Goal: Task Accomplishment & Management: Use online tool/utility

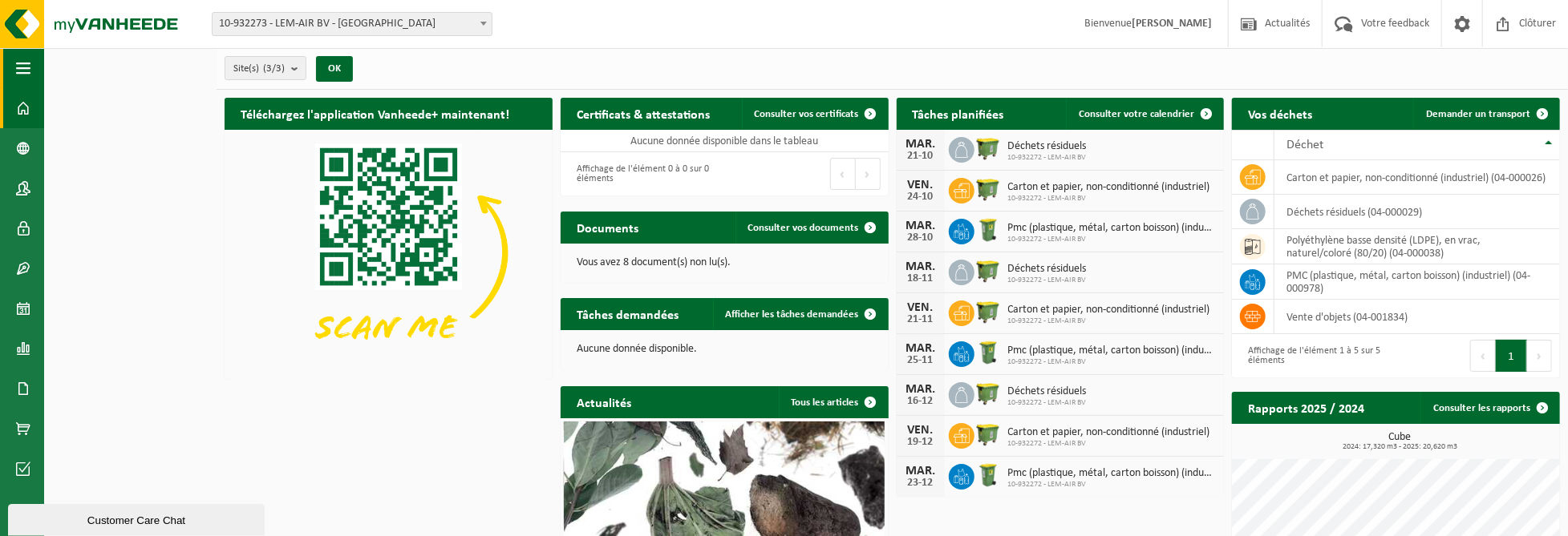
click at [32, 61] on button "Navigation" at bounding box center [22, 68] width 44 height 40
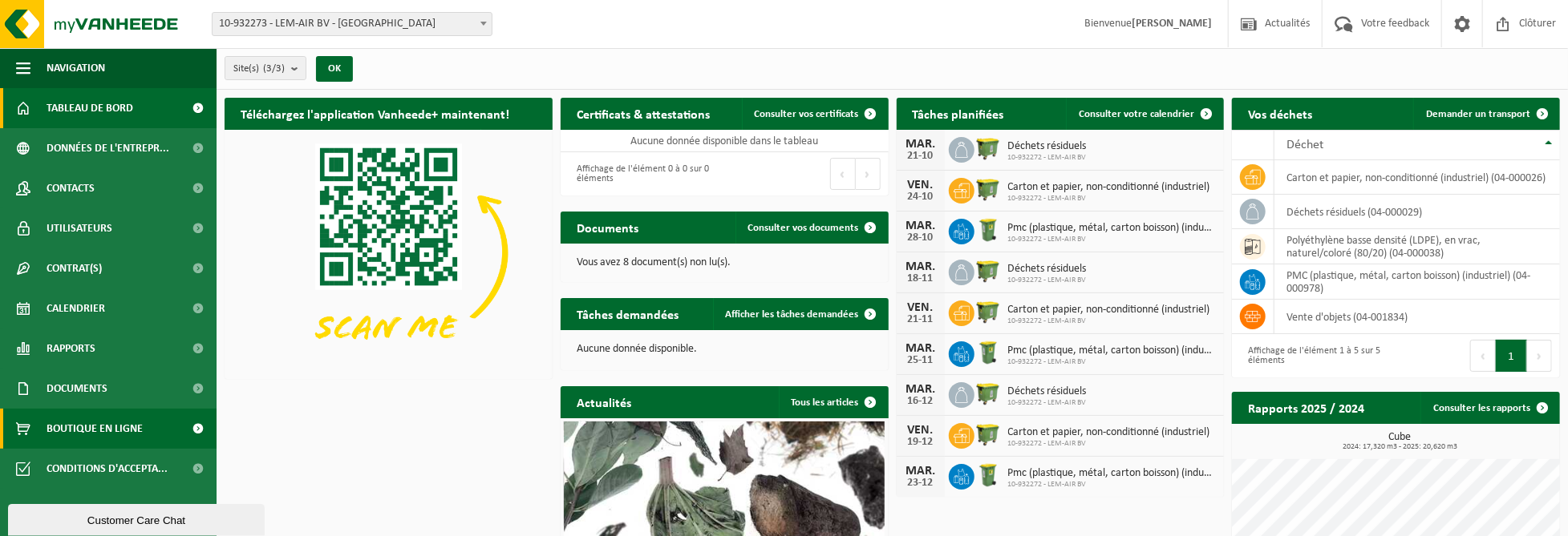
click at [154, 429] on link "Boutique en ligne" at bounding box center [108, 429] width 217 height 40
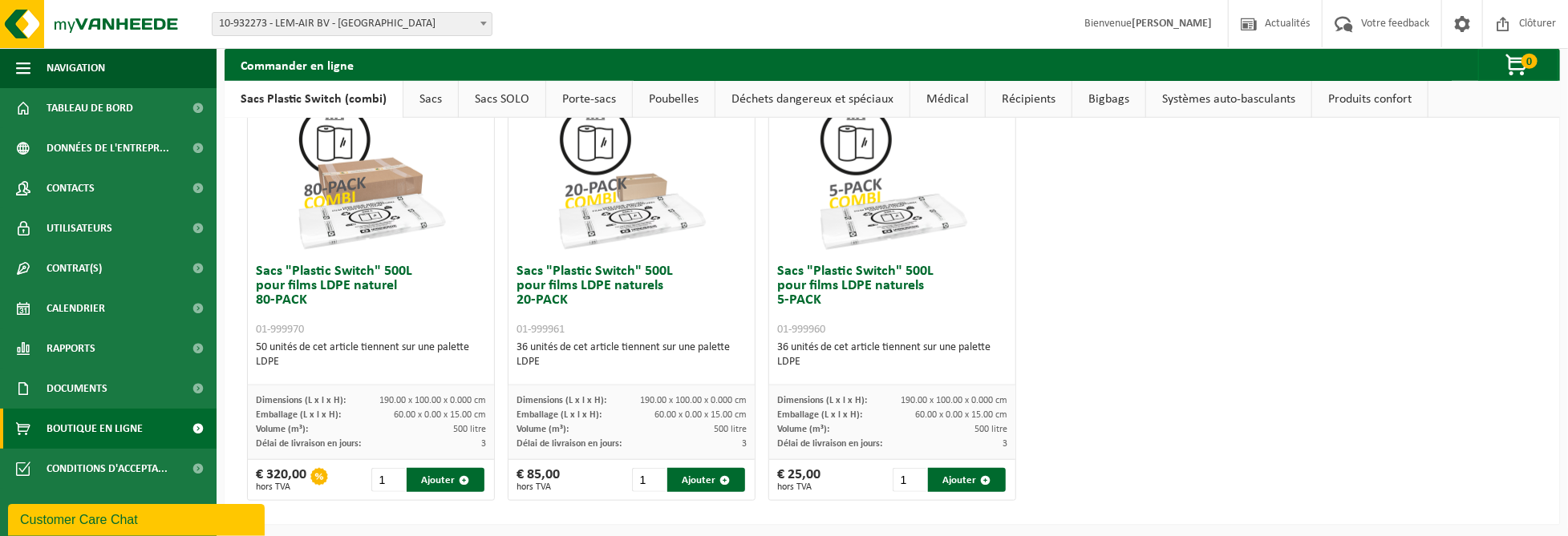
scroll to position [471, 0]
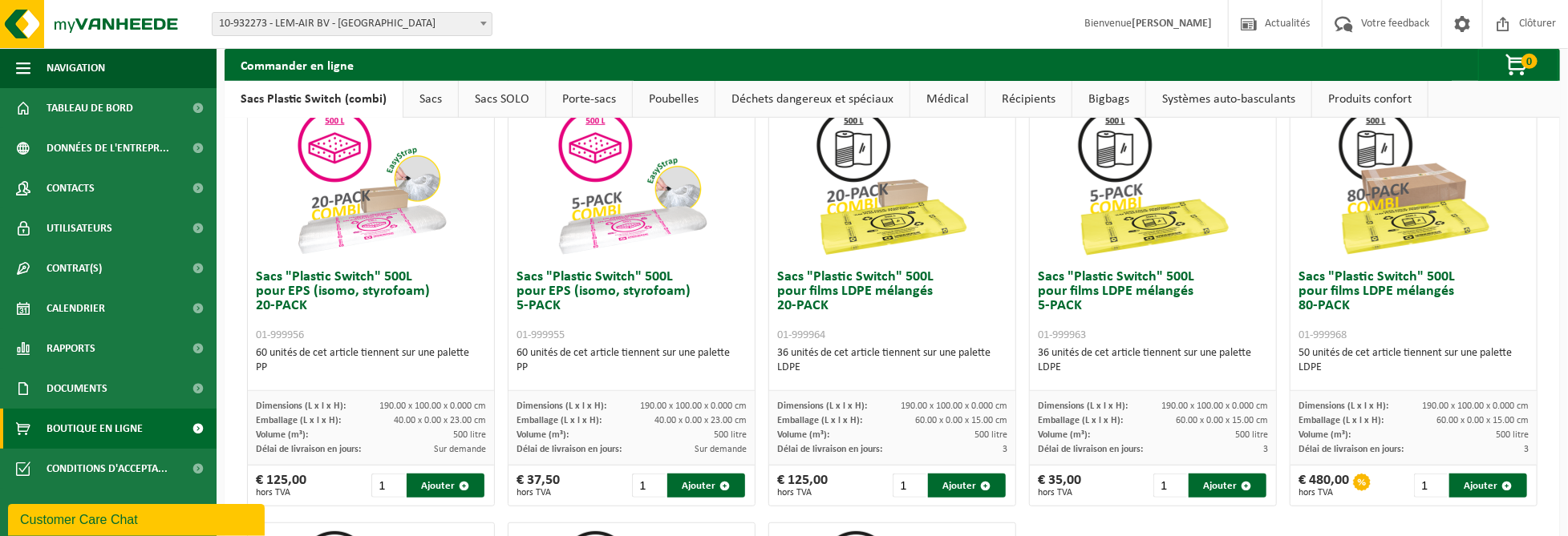
click at [1200, 109] on link "Systèmes auto-basculants" at bounding box center [1229, 100] width 165 height 37
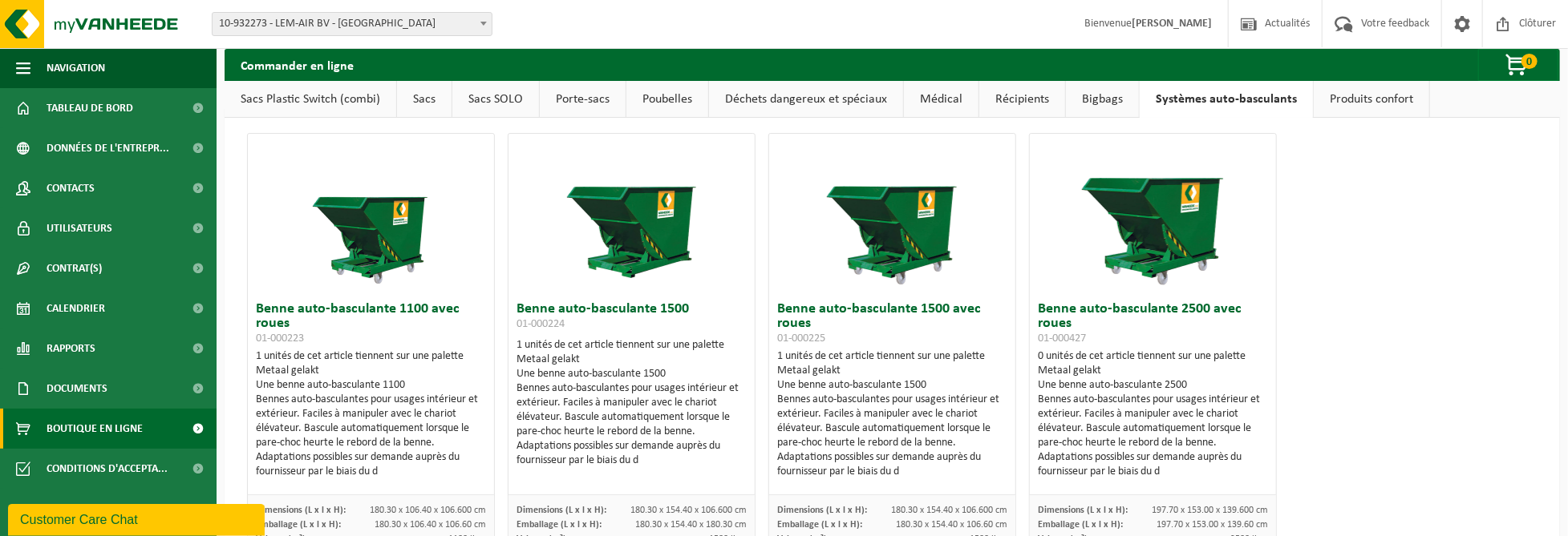
scroll to position [0, 0]
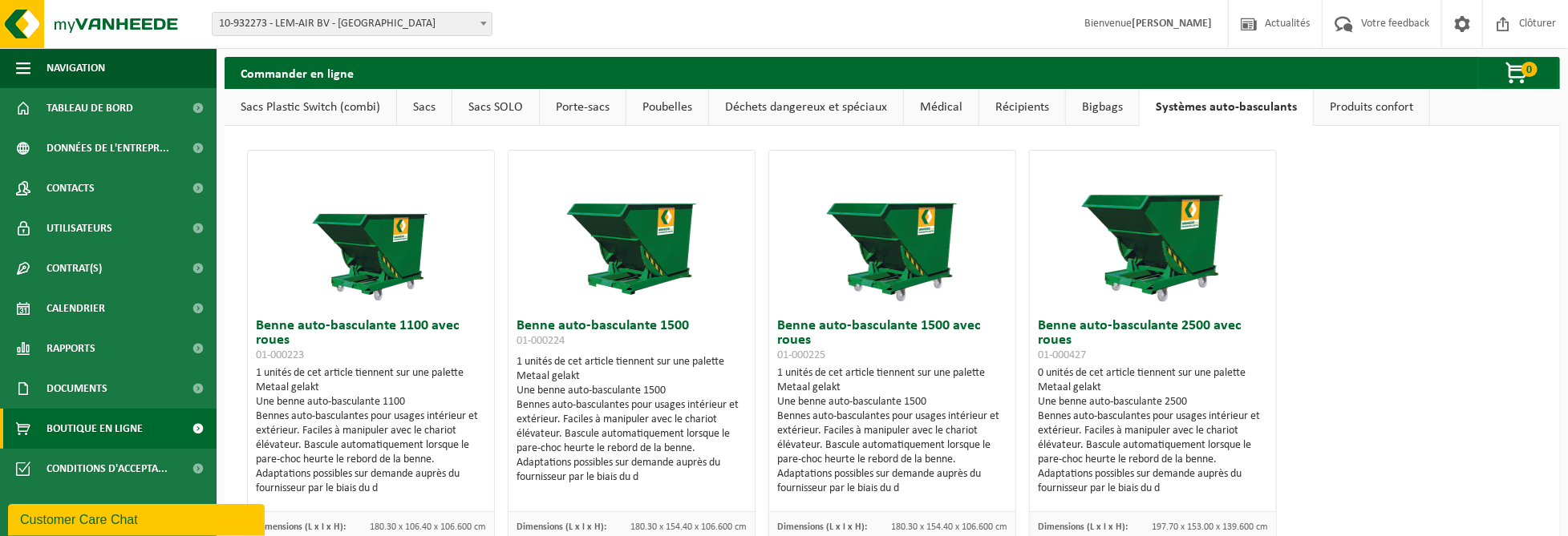
click at [1019, 111] on link "Récipients" at bounding box center [1022, 107] width 86 height 37
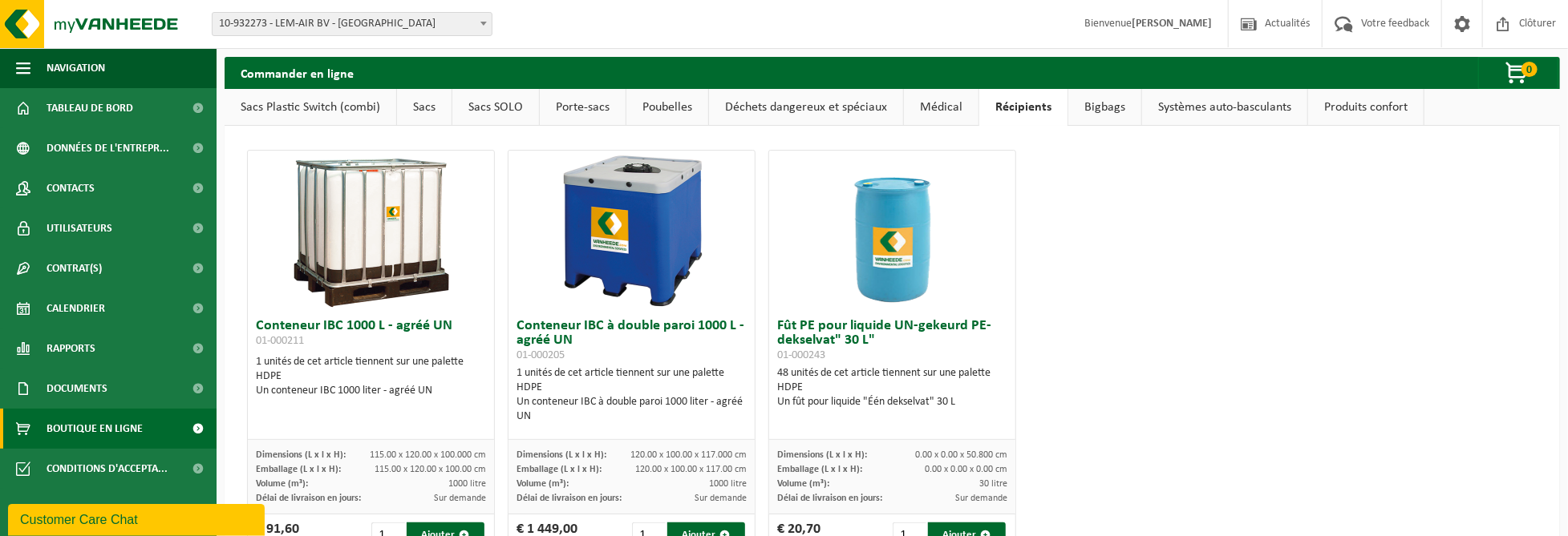
click at [1090, 107] on link "Bigbags" at bounding box center [1105, 107] width 73 height 37
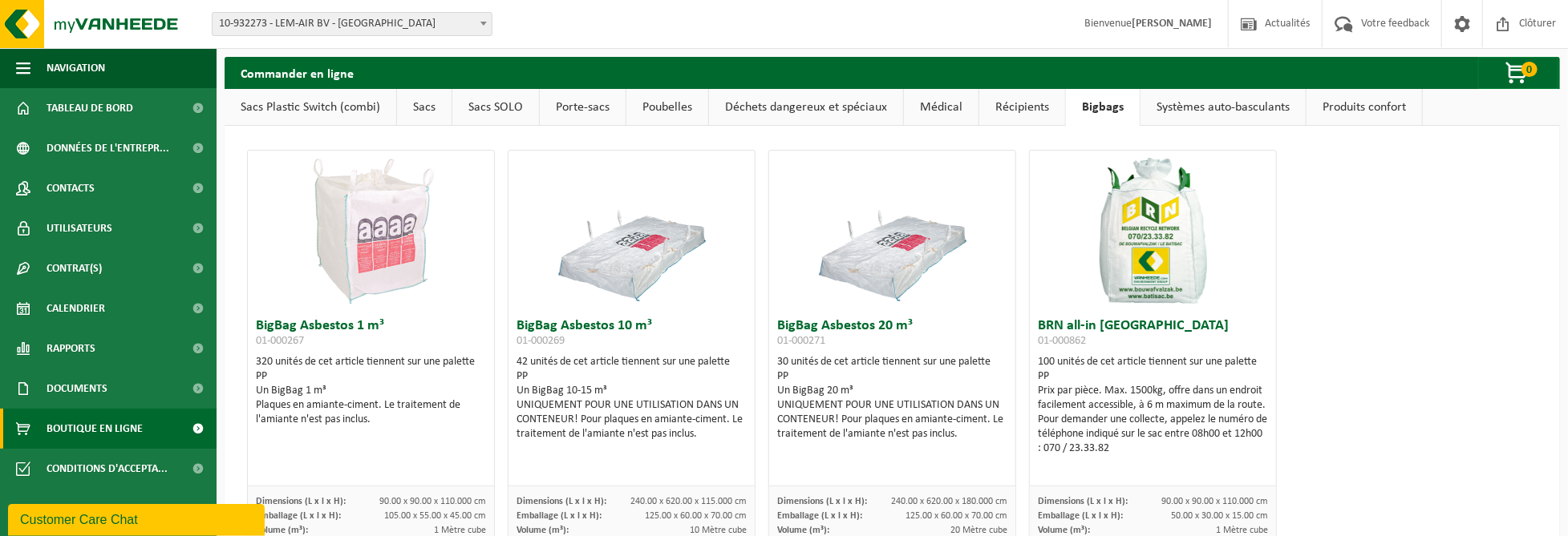
click at [1010, 107] on link "Récipients" at bounding box center [1022, 107] width 86 height 37
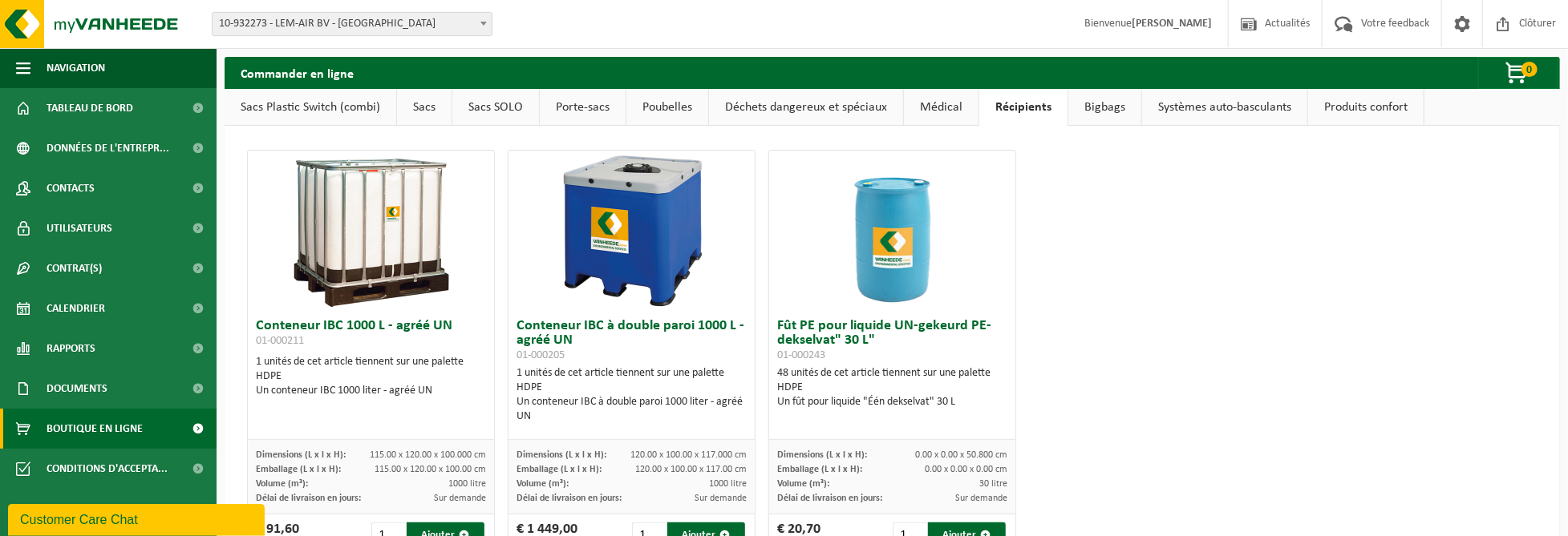
click at [932, 115] on link "Médical" at bounding box center [941, 107] width 75 height 37
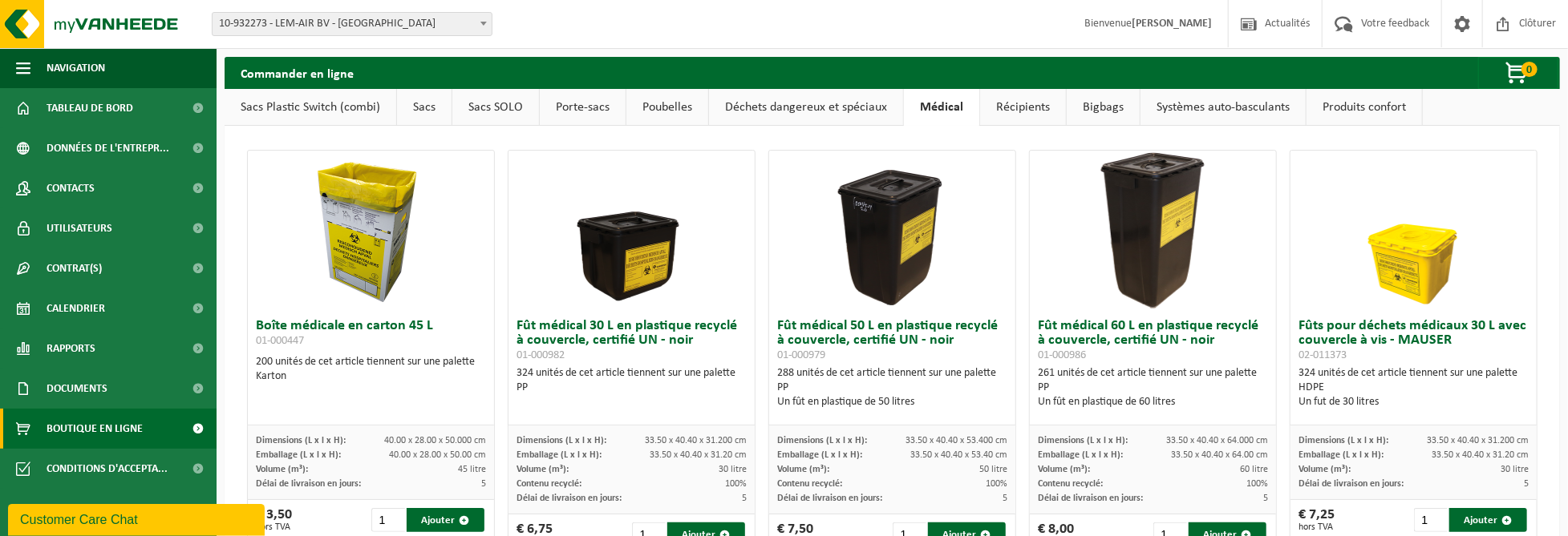
click at [864, 117] on link "Déchets dangereux et spéciaux" at bounding box center [806, 107] width 194 height 37
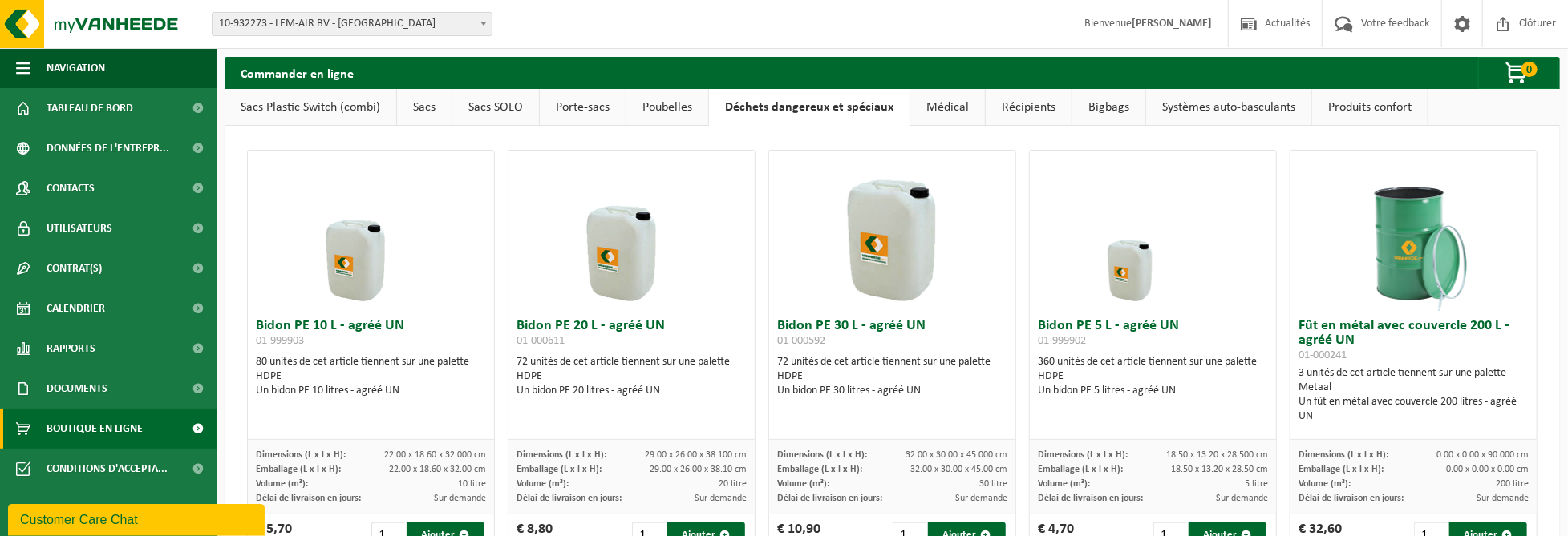
click at [656, 111] on link "Poubelles" at bounding box center [666, 107] width 81 height 37
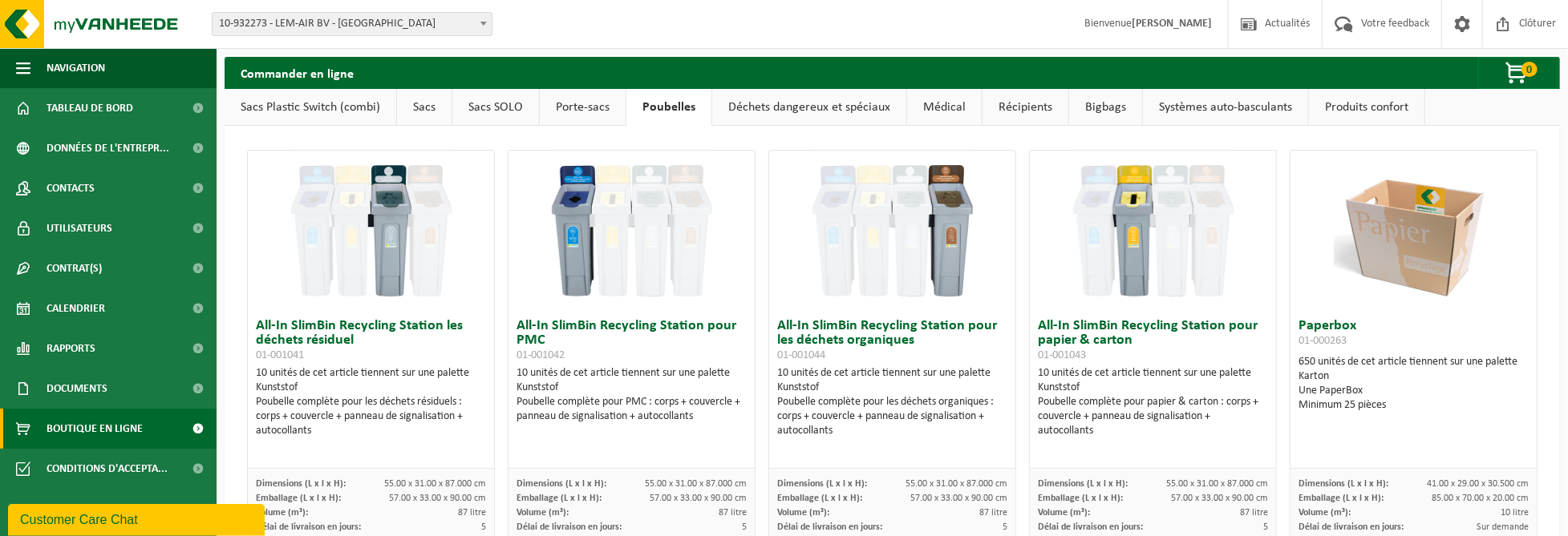
click at [503, 108] on link "Sacs SOLO" at bounding box center [495, 107] width 86 height 37
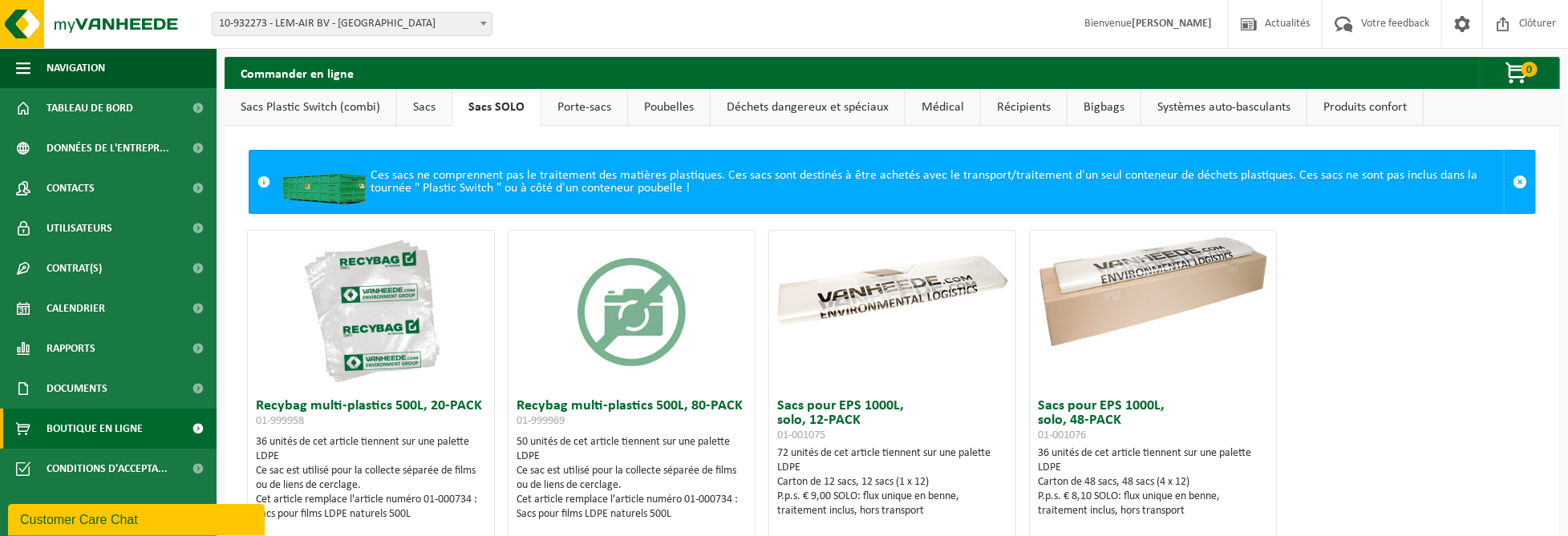
click at [436, 112] on link "Sacs" at bounding box center [424, 107] width 55 height 37
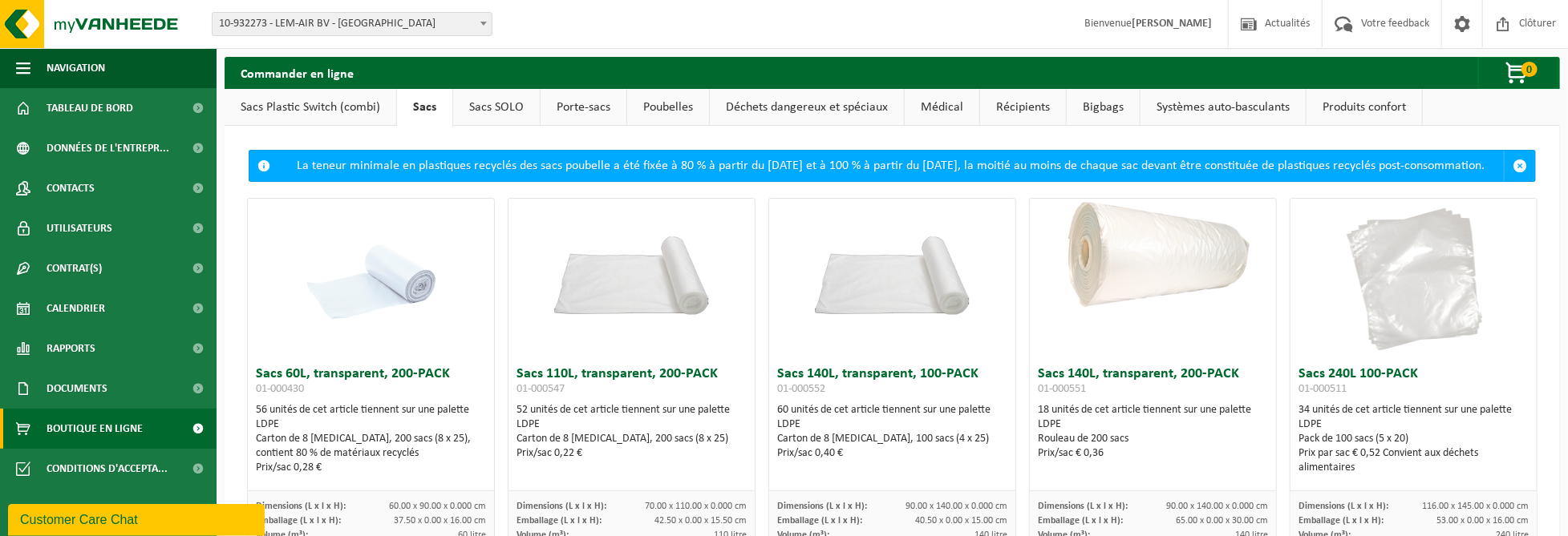
click at [329, 112] on link "Sacs Plastic Switch (combi)" at bounding box center [311, 107] width 172 height 37
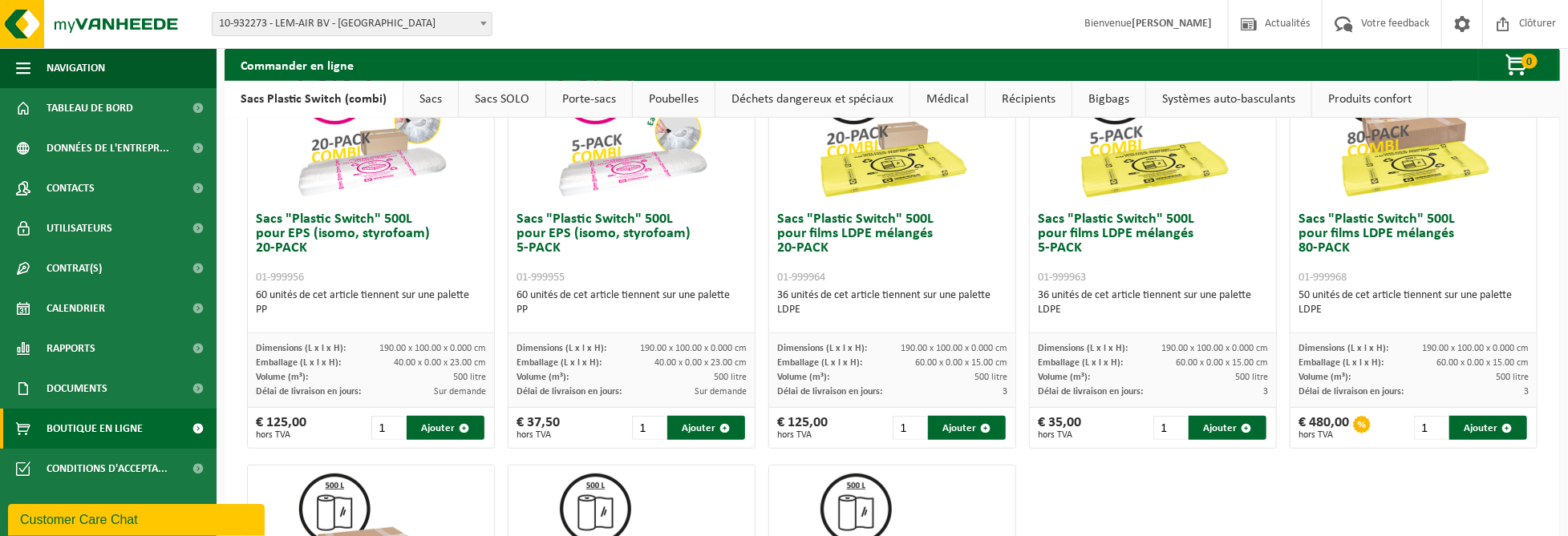
scroll to position [855, 0]
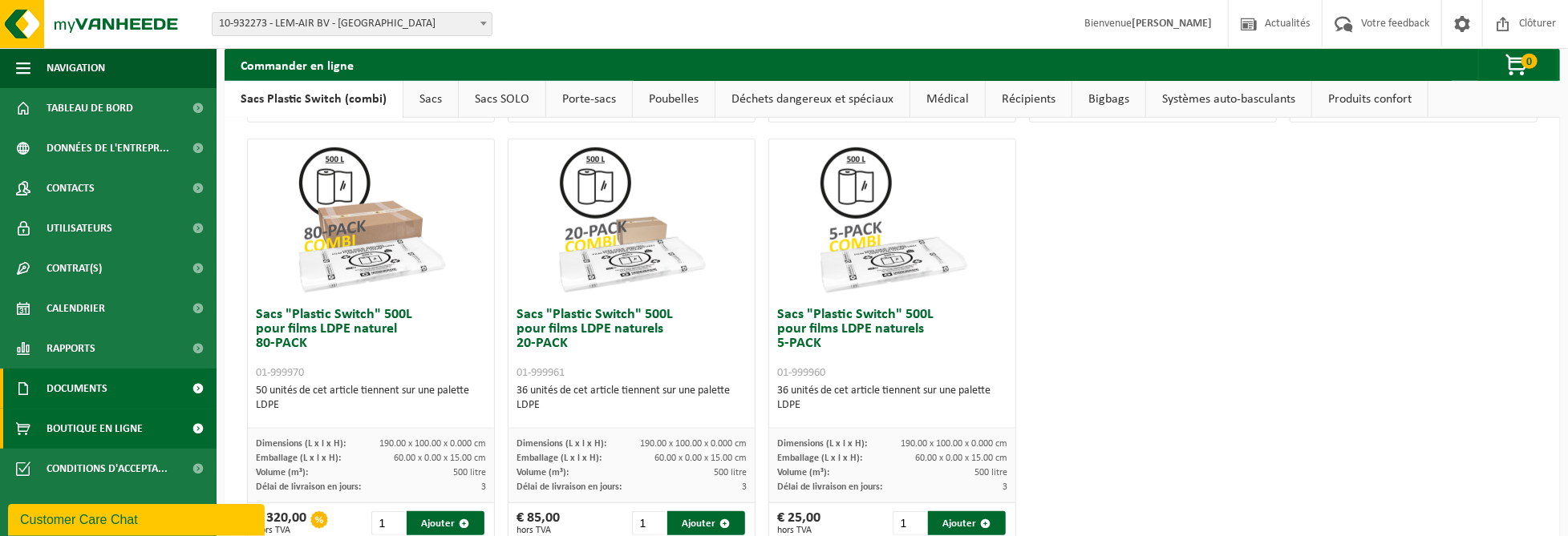
click at [133, 397] on link "Documents" at bounding box center [108, 389] width 217 height 40
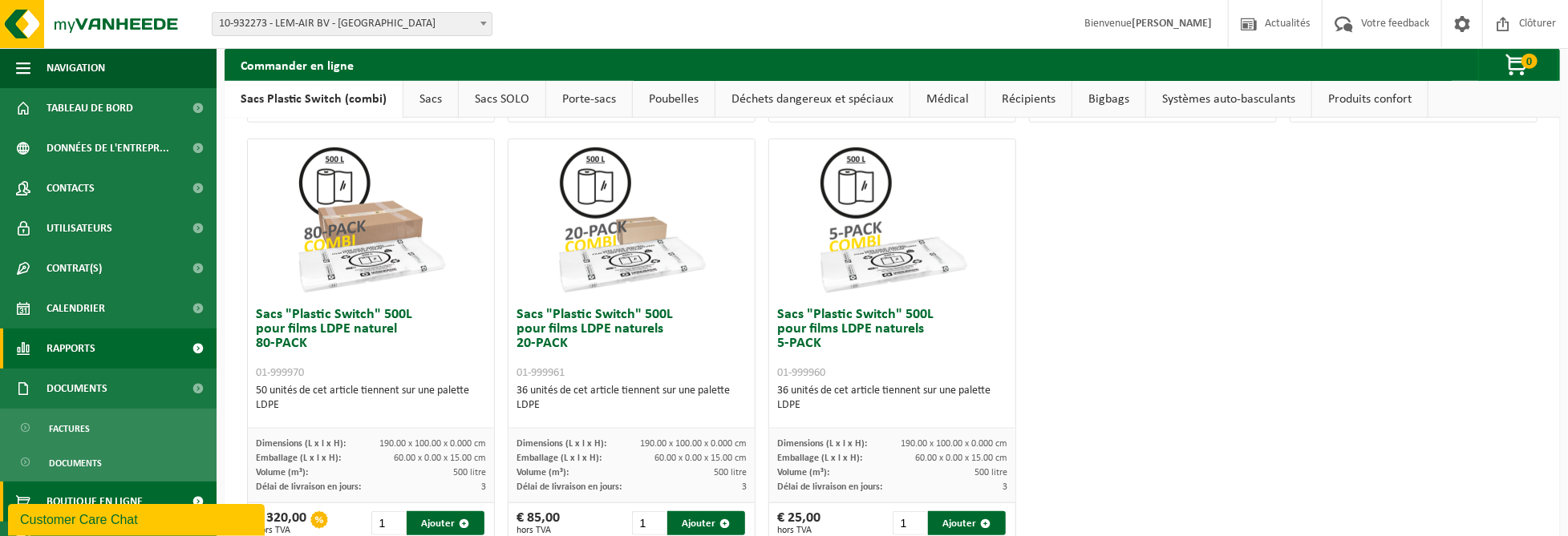
click at [143, 357] on link "Rapports" at bounding box center [108, 349] width 217 height 40
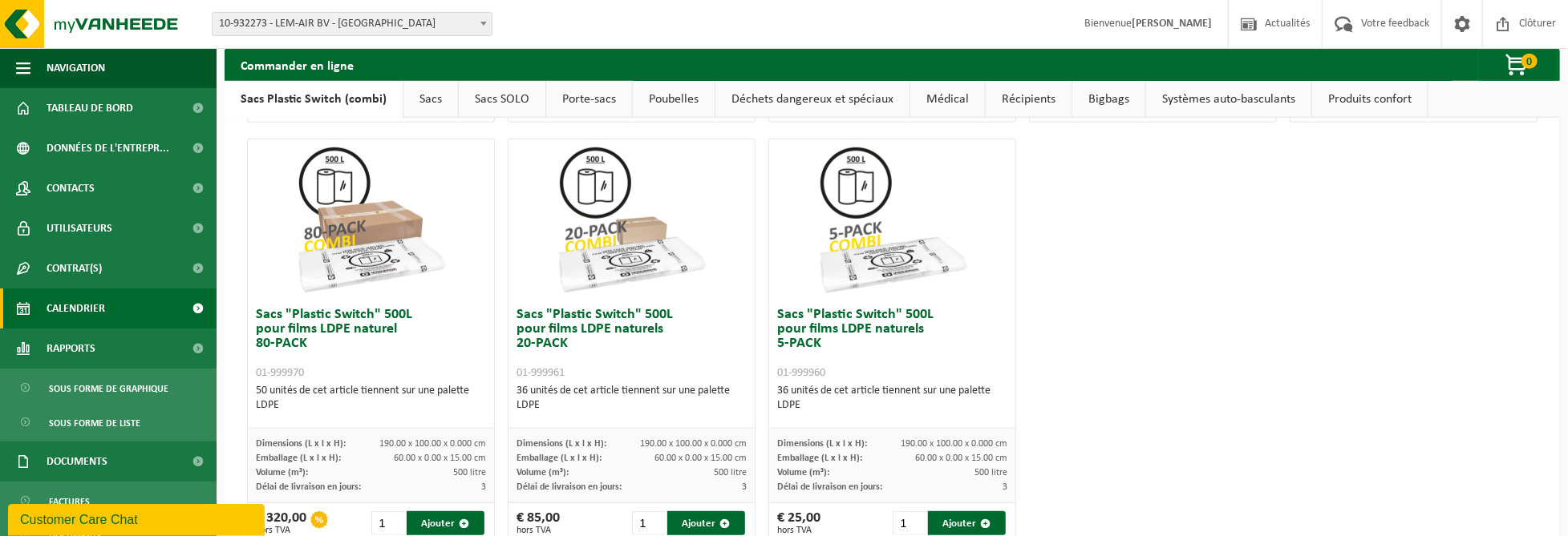
click at [155, 310] on link "Calendrier" at bounding box center [108, 309] width 217 height 40
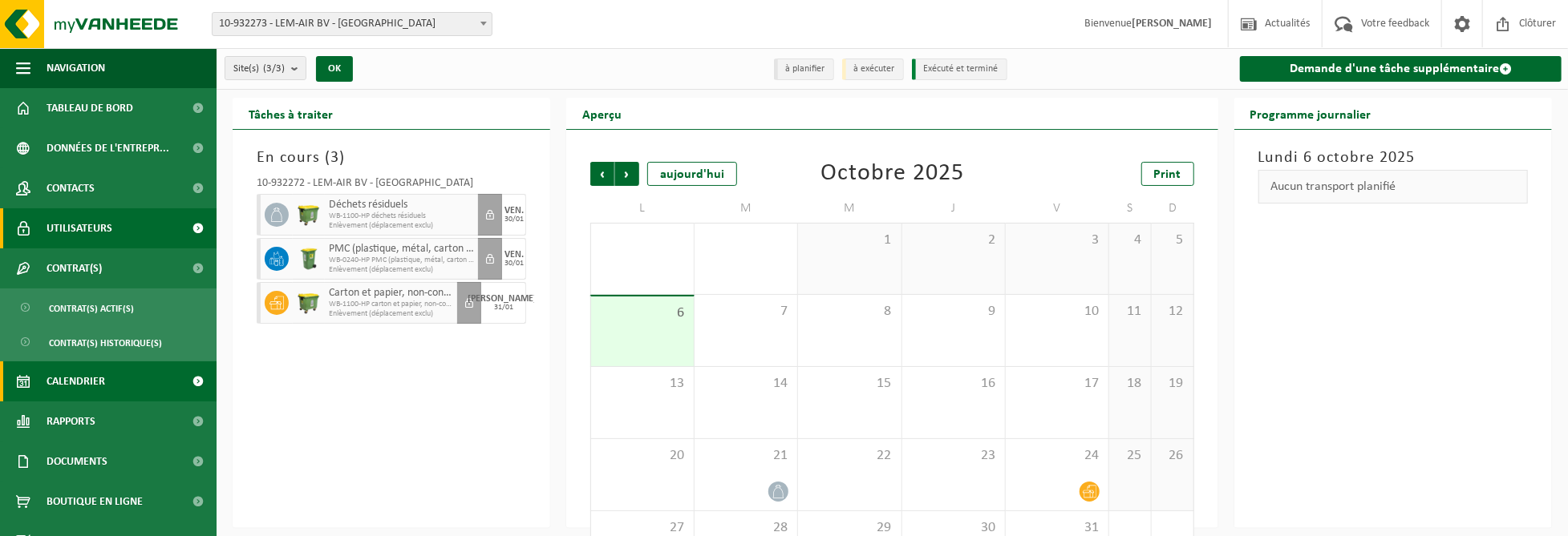
click at [162, 219] on link "Utilisateurs" at bounding box center [108, 228] width 217 height 40
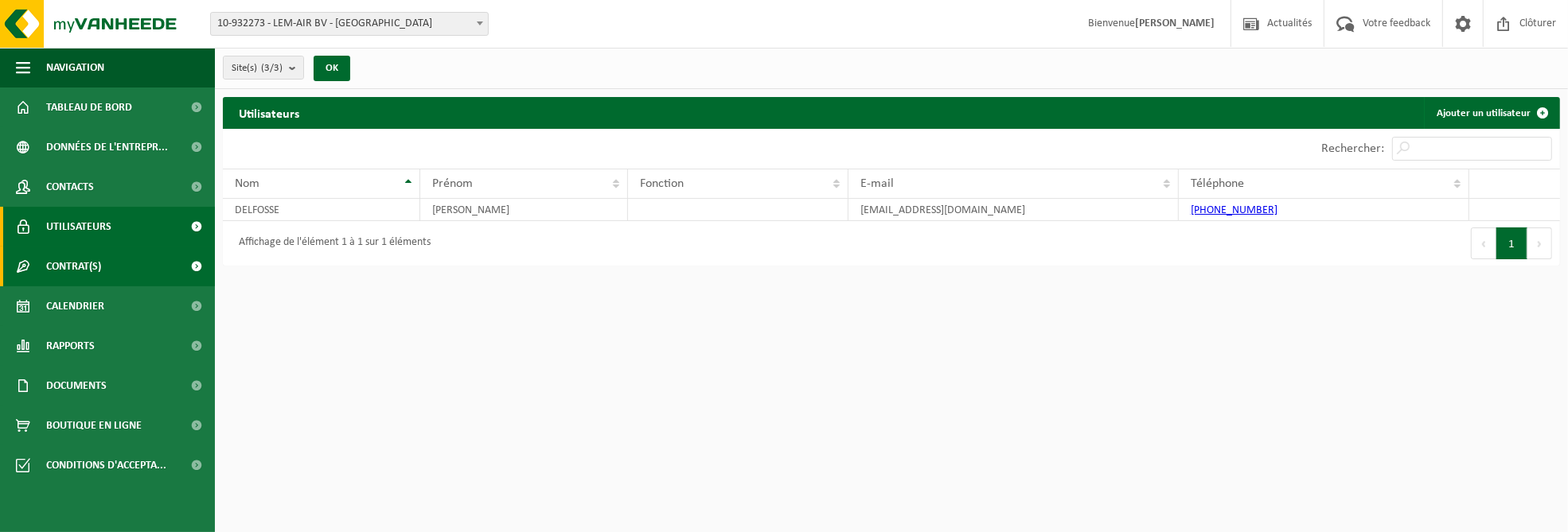
click at [149, 256] on link "Contrat(s)" at bounding box center [107, 266] width 215 height 40
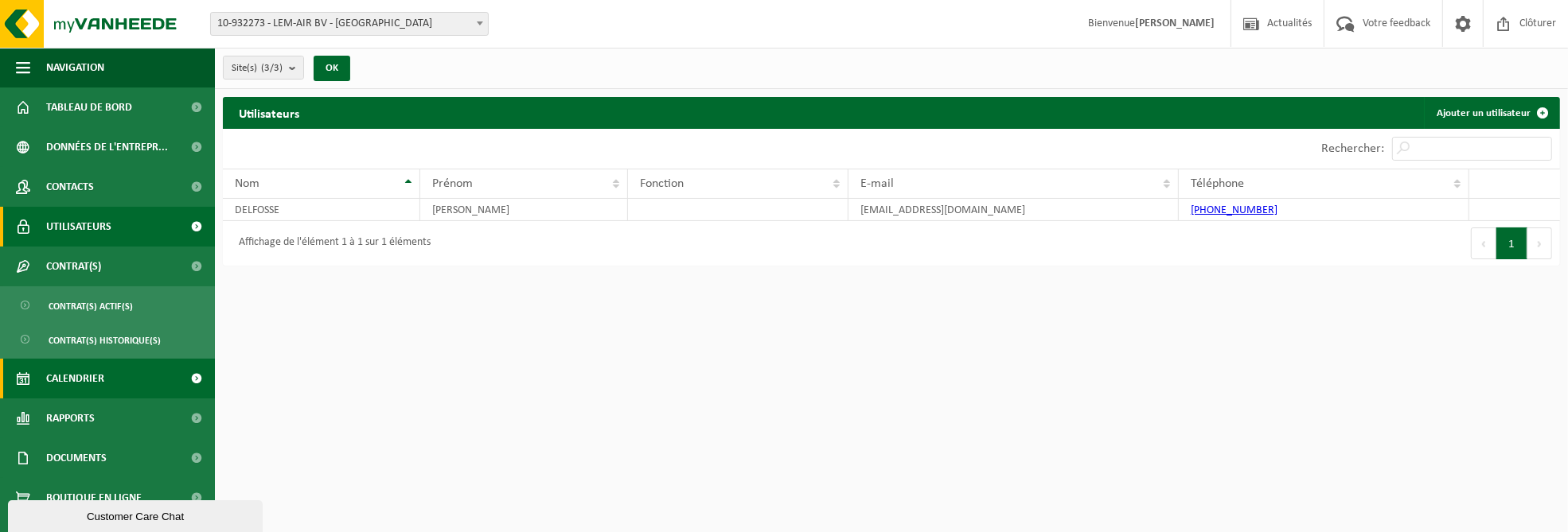
click at [96, 383] on span "Calendrier" at bounding box center [75, 379] width 58 height 40
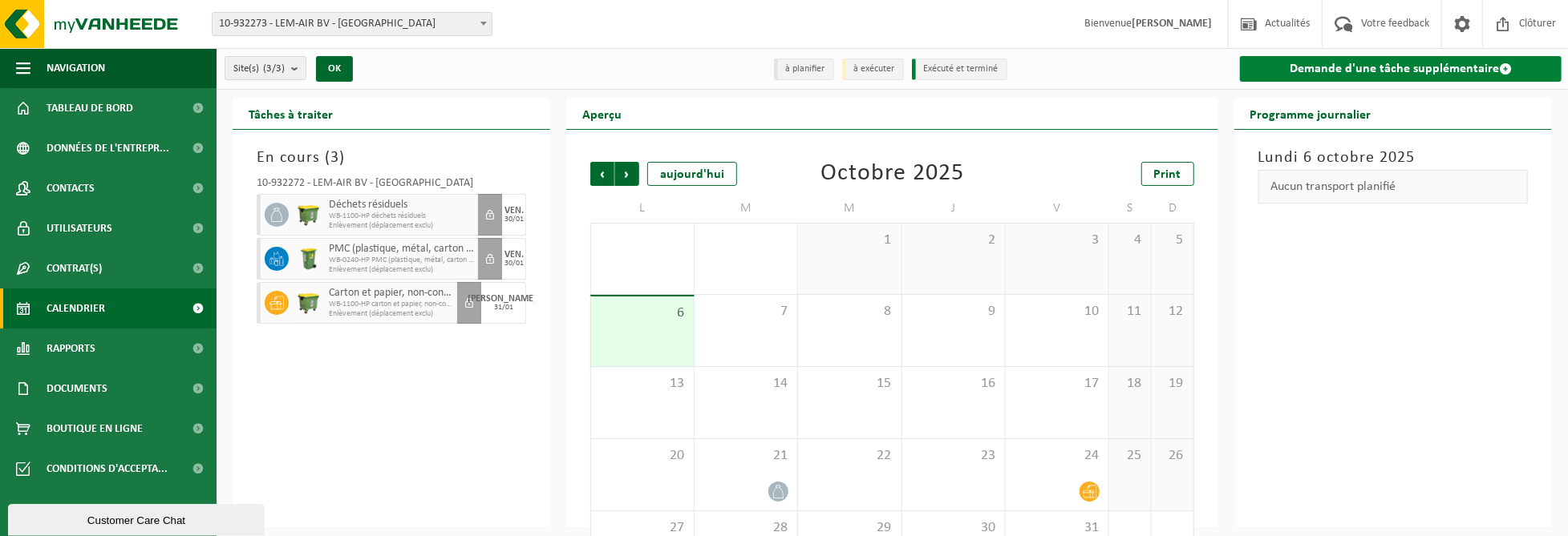
click at [1323, 64] on link "Demande d'une tâche supplémentaire" at bounding box center [1401, 69] width 321 height 26
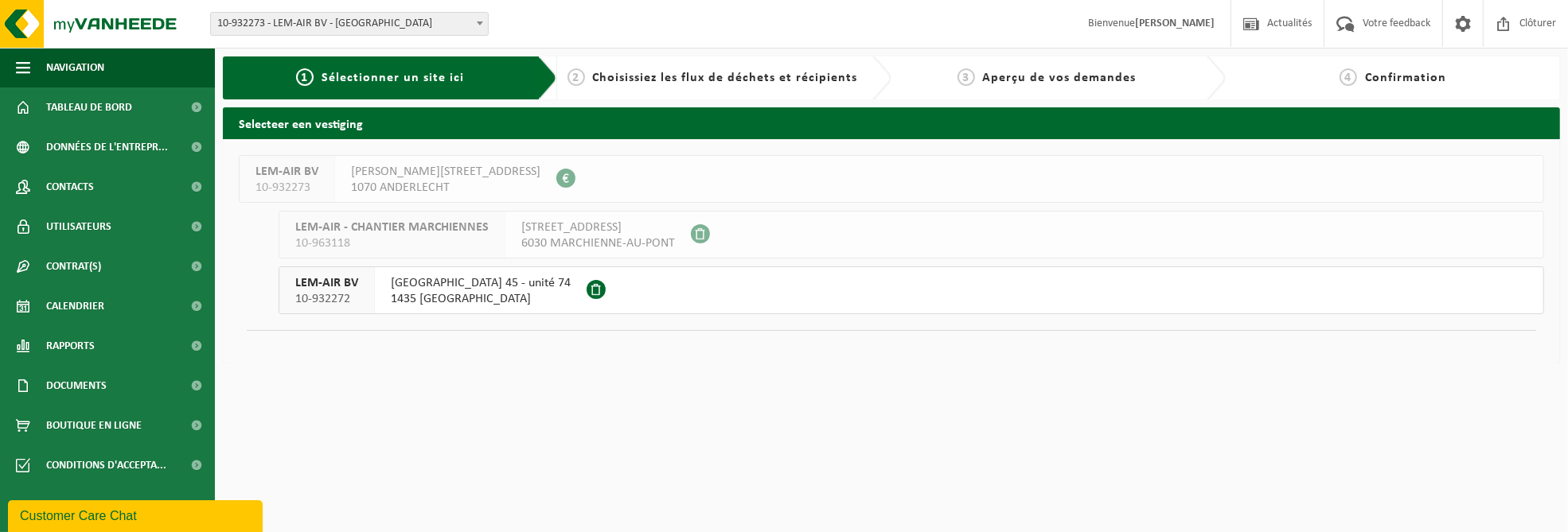
click at [704, 291] on button "LEM-AIR BV 10-932272 RUE DES SABLIÈRES 45 - unité 74 1435 MONT-SAINT-GUIBERT" at bounding box center [912, 290] width 1266 height 47
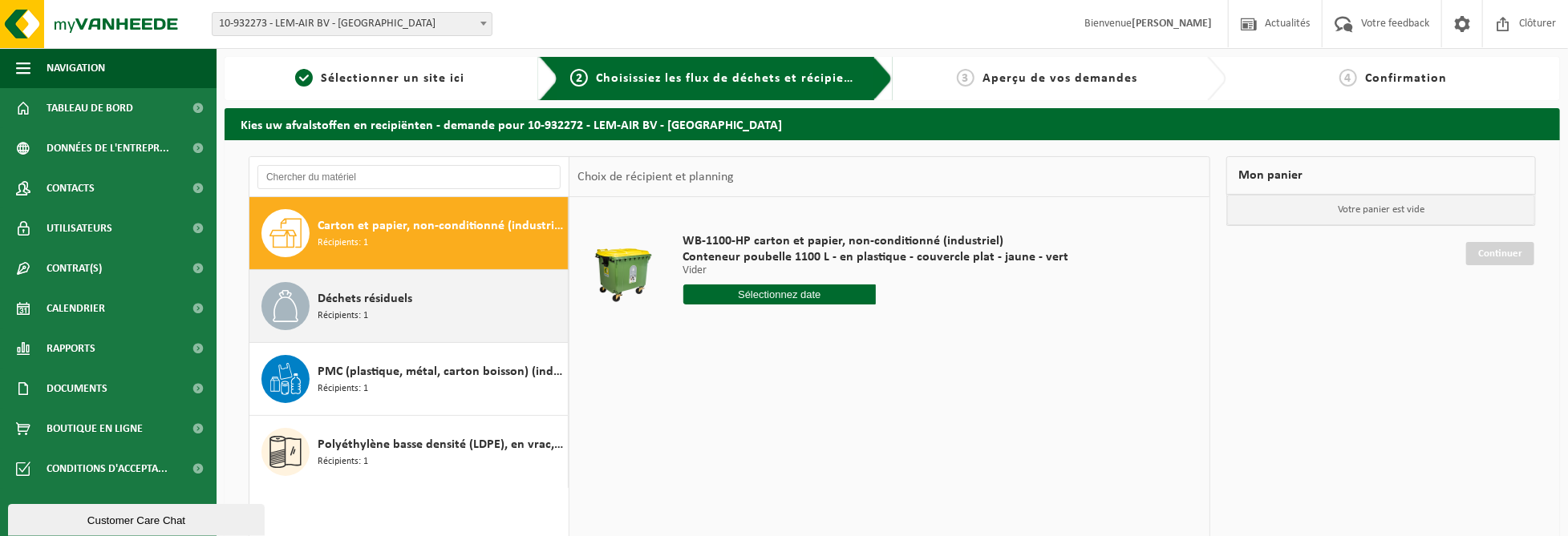
click at [395, 315] on div "Déchets résiduels Récipients: 1" at bounding box center [440, 305] width 246 height 48
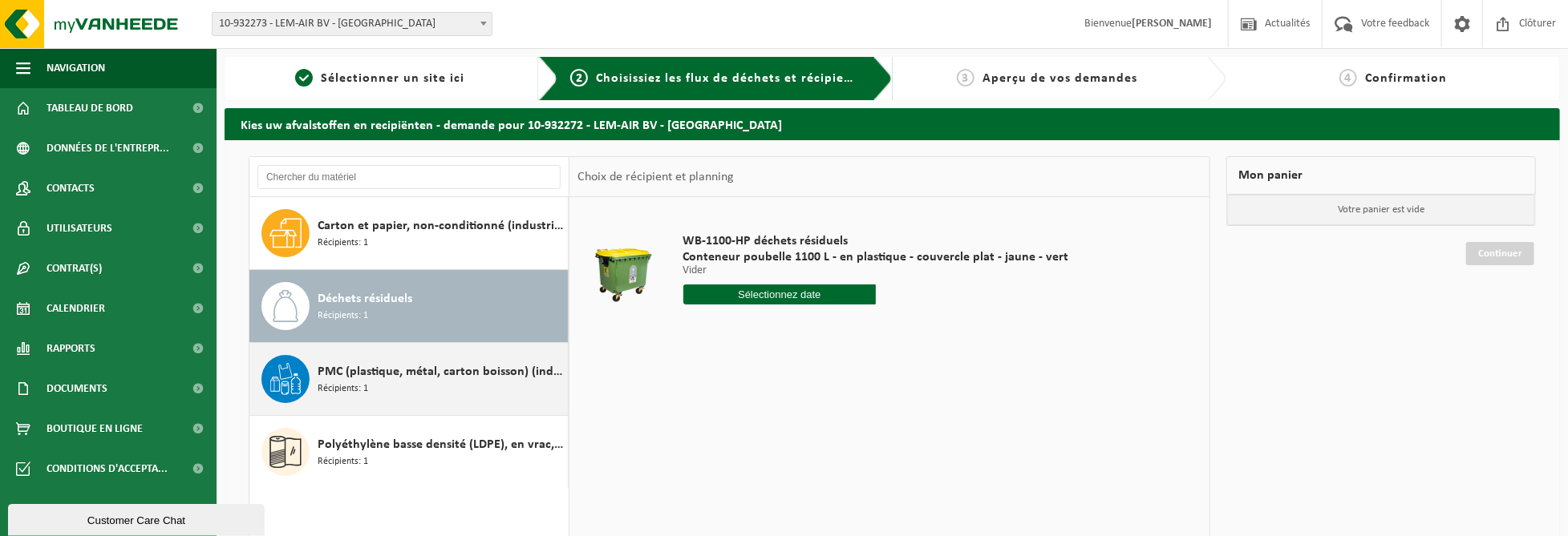
click at [384, 372] on span "PMC (plastique, métal, carton boisson) (industriel)" at bounding box center [440, 372] width 246 height 19
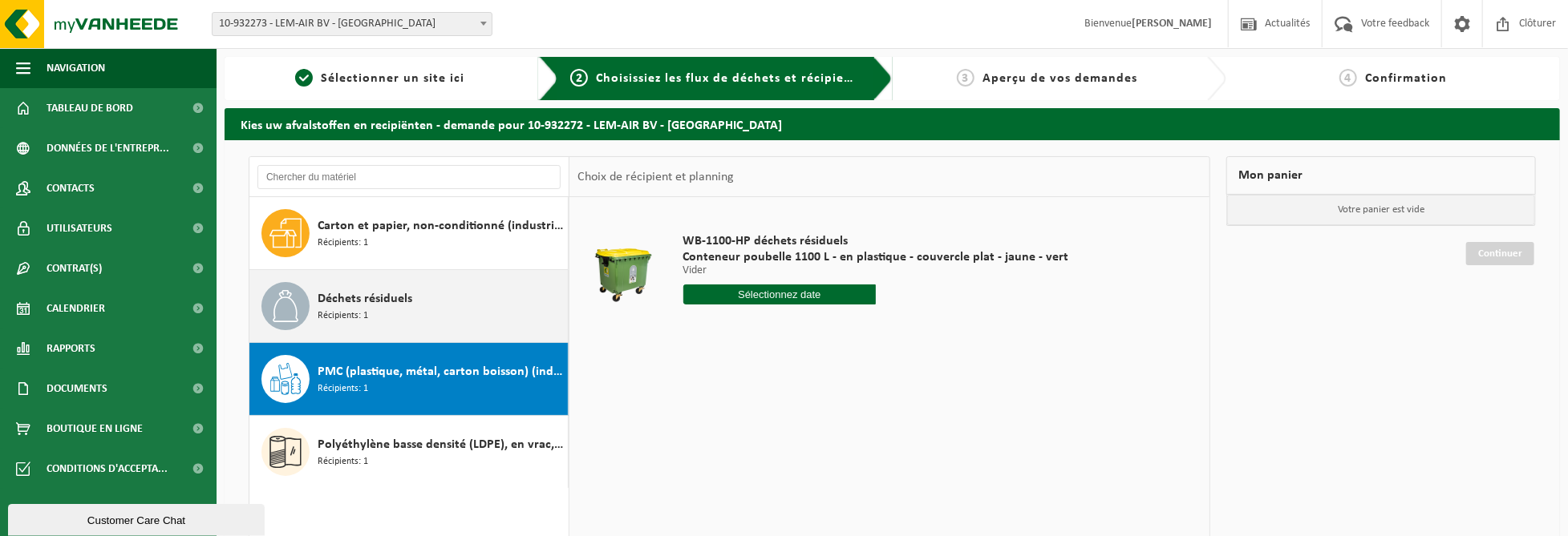
click at [395, 314] on div "Déchets résiduels Récipients: 1" at bounding box center [440, 305] width 246 height 48
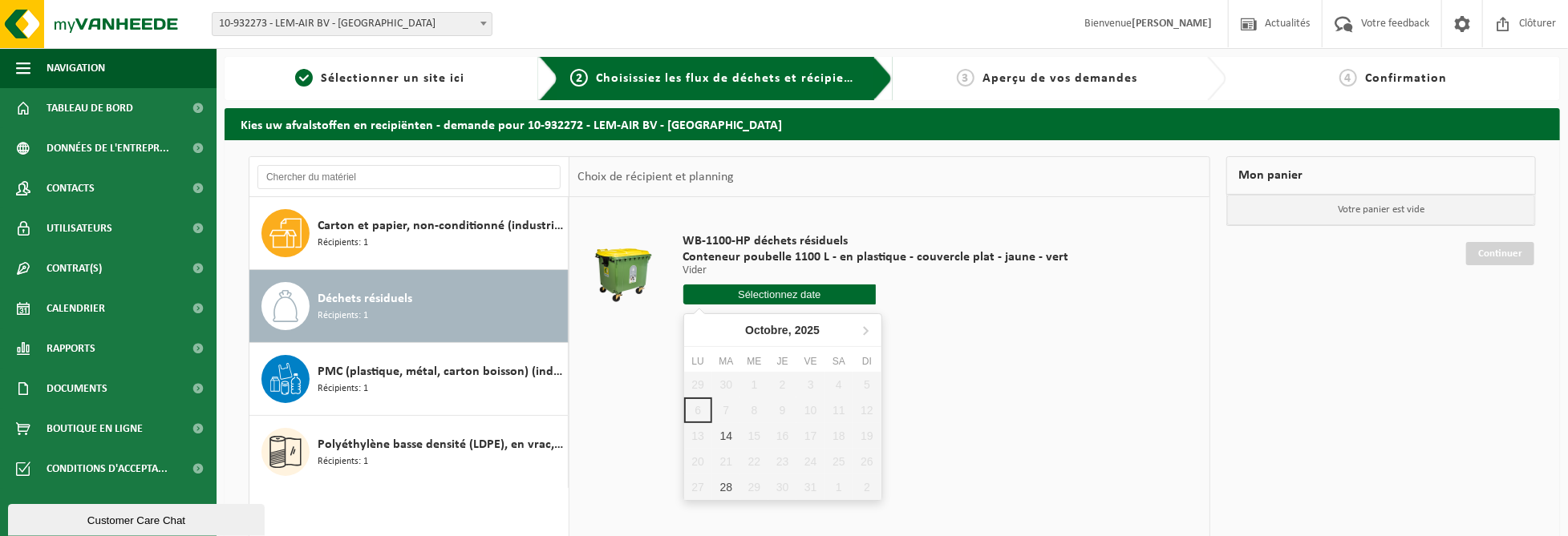
click at [823, 294] on input "text" at bounding box center [780, 294] width 193 height 20
click at [728, 440] on div "14" at bounding box center [726, 436] width 28 height 26
type input "à partir de 2025-10-14"
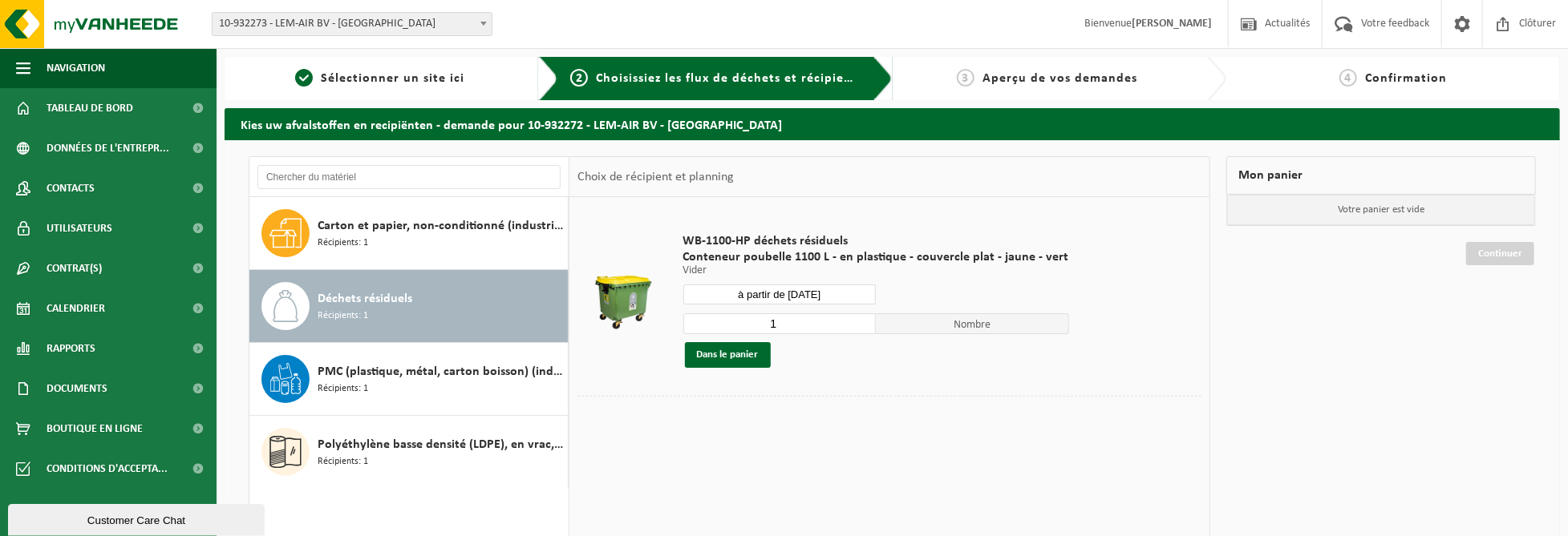
click at [925, 327] on span "Nombre" at bounding box center [973, 324] width 193 height 21
click at [749, 362] on button "Dans le panier" at bounding box center [728, 355] width 86 height 26
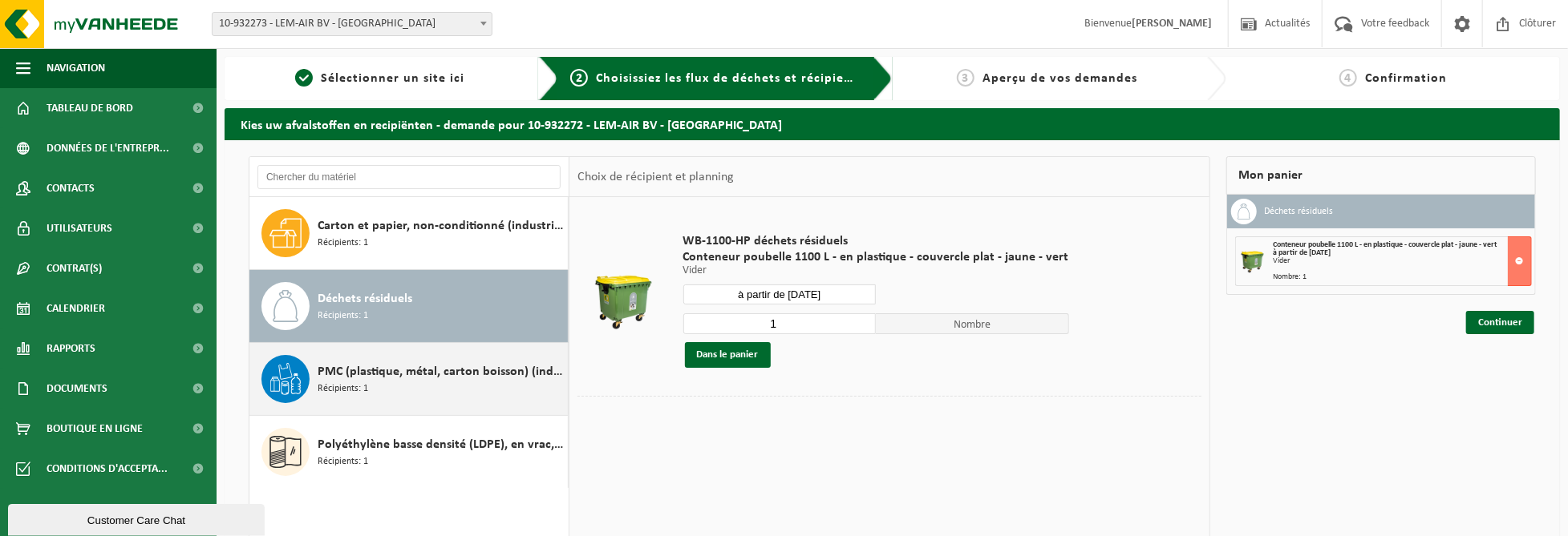
click at [410, 391] on div "PMC (plastique, métal, carton boisson) (industriel) Récipients: 1" at bounding box center [440, 378] width 246 height 48
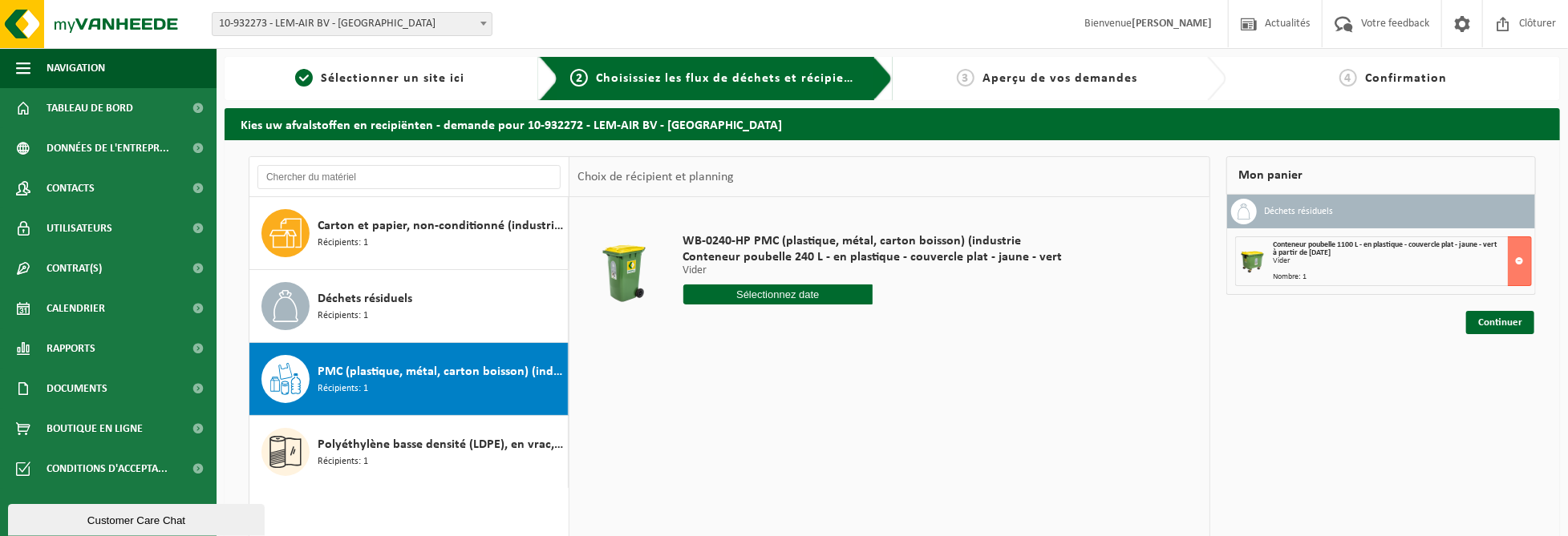
click at [752, 302] on input "text" at bounding box center [778, 294] width 191 height 20
click at [731, 431] on div "14" at bounding box center [726, 436] width 28 height 26
type input "à partir de 2025-10-14"
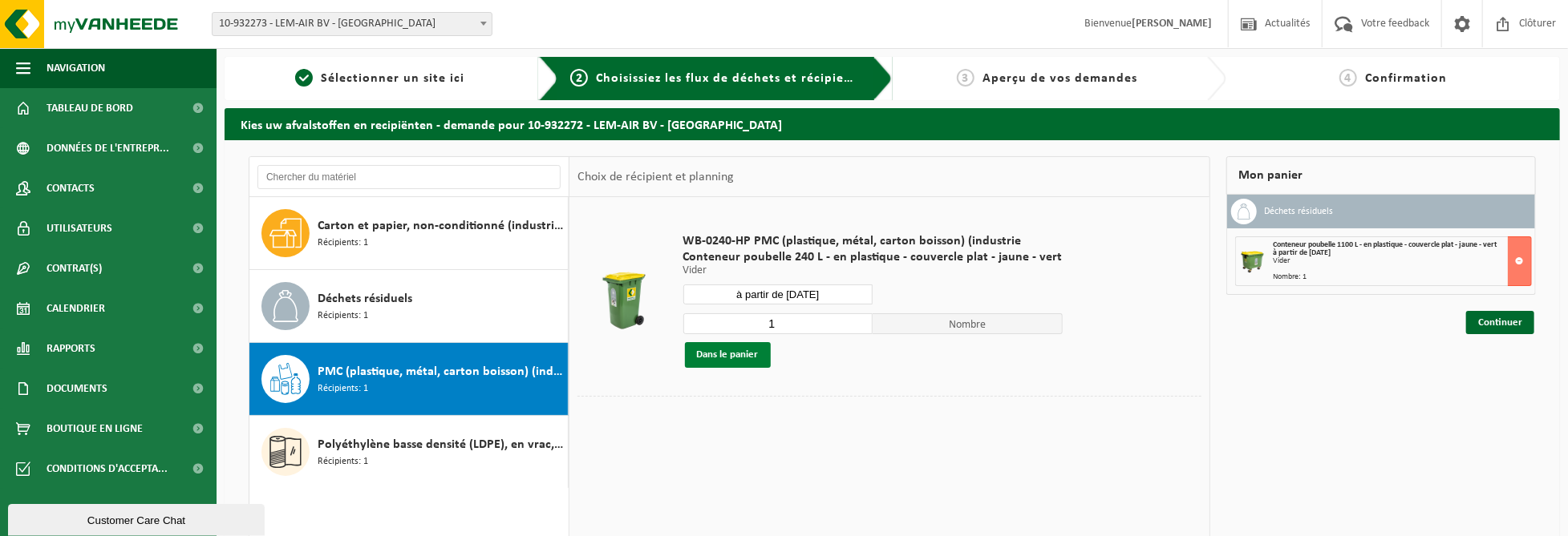
click at [711, 353] on button "Dans le panier" at bounding box center [728, 355] width 86 height 26
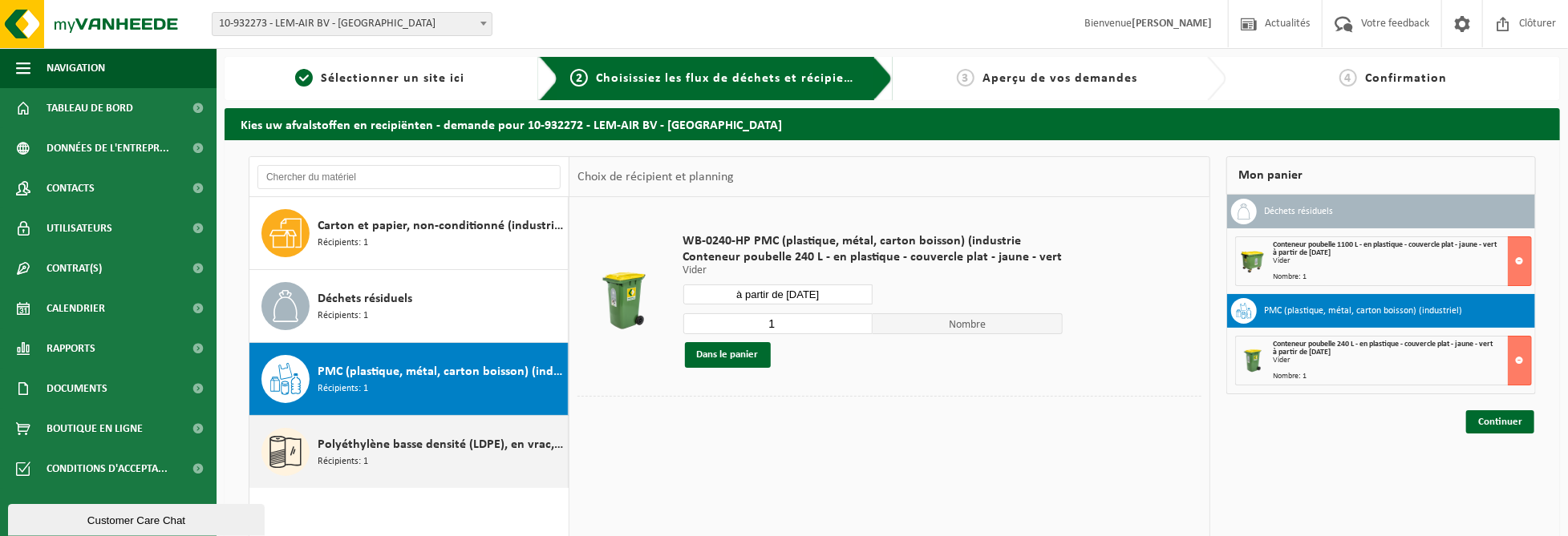
click at [510, 440] on span "Polyéthylène basse densité (LDPE), en vrac, naturel/coloré (80/20)" at bounding box center [440, 445] width 246 height 19
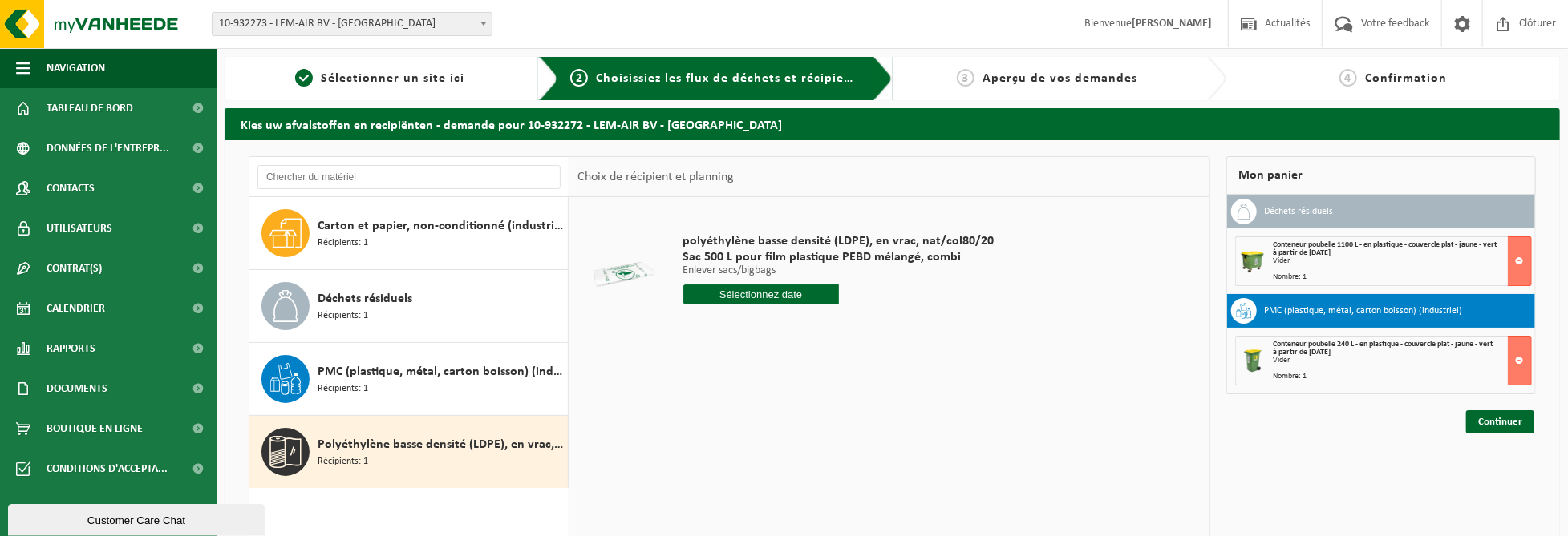
click at [750, 310] on div "polyéthylène basse densité (LDPE), en vrac, nat/col80/20 Sac 500 L pour film pl…" at bounding box center [839, 273] width 327 height 112
click at [763, 299] on input "text" at bounding box center [760, 294] width 155 height 20
click at [920, 372] on div "polyéthylène basse densité (LDPE), en vrac, nat/col80/20 Sac 500 L pour film pl…" at bounding box center [890, 437] width 640 height 481
click at [1490, 429] on link "Continuer" at bounding box center [1500, 422] width 68 height 23
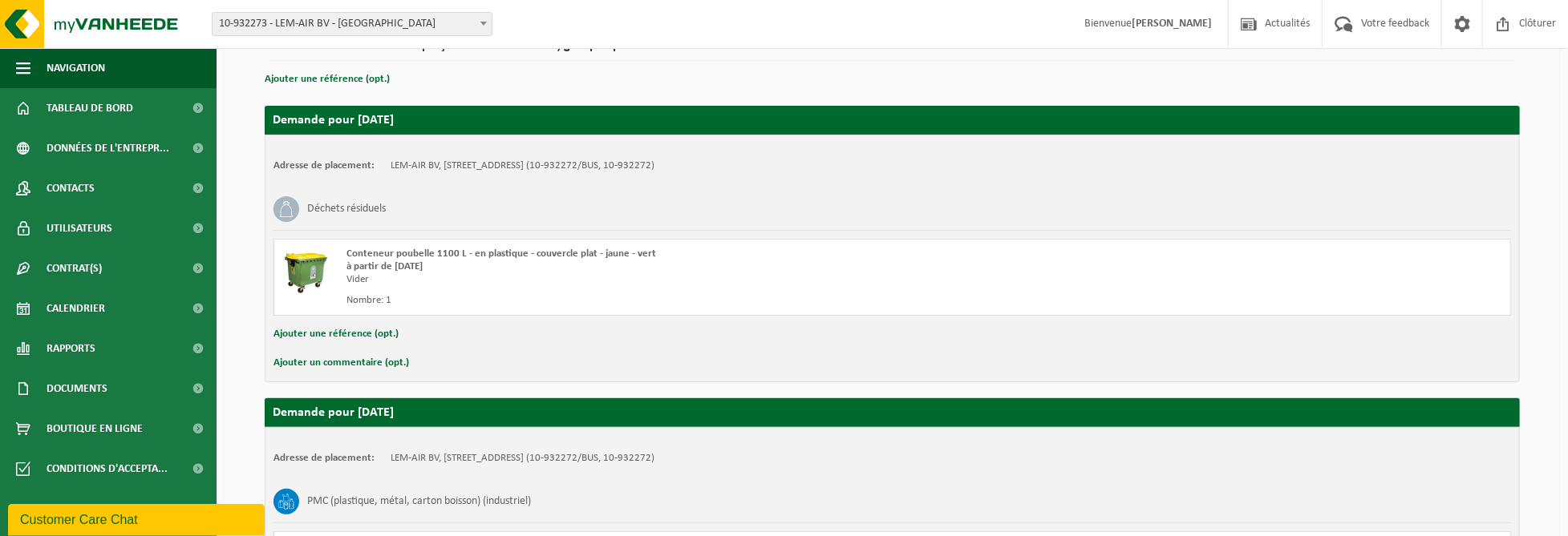
scroll to position [355, 0]
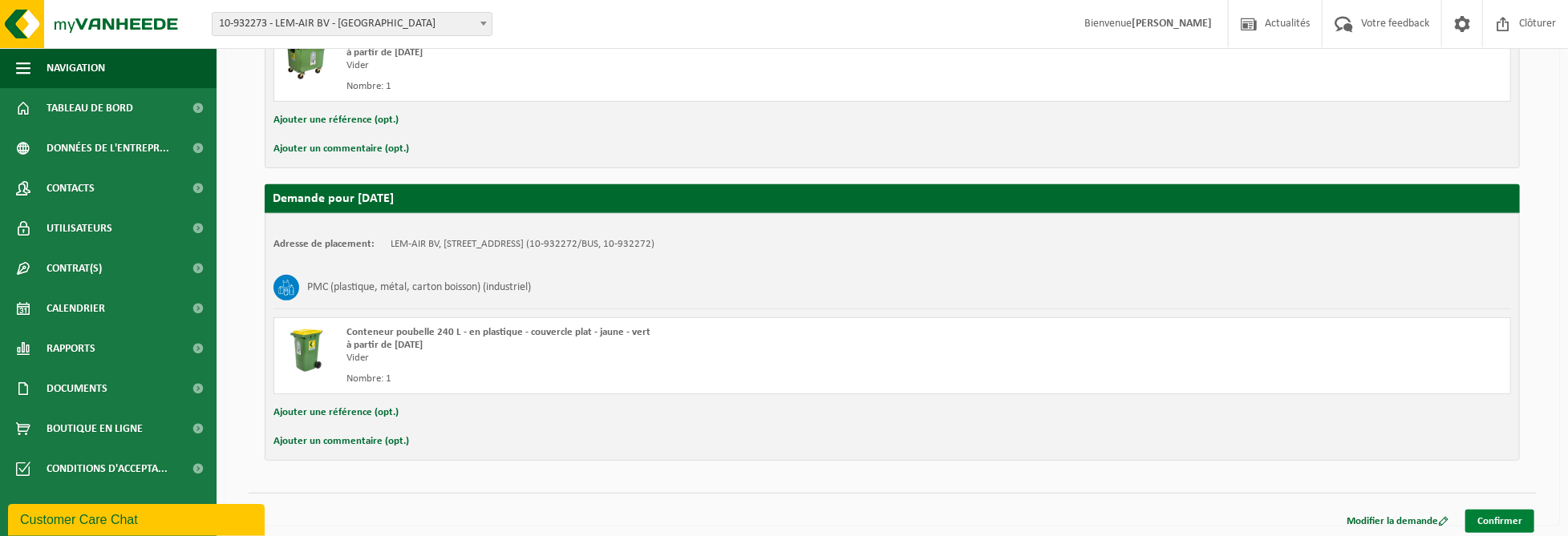
click at [1503, 519] on link "Confirmer" at bounding box center [1500, 522] width 69 height 23
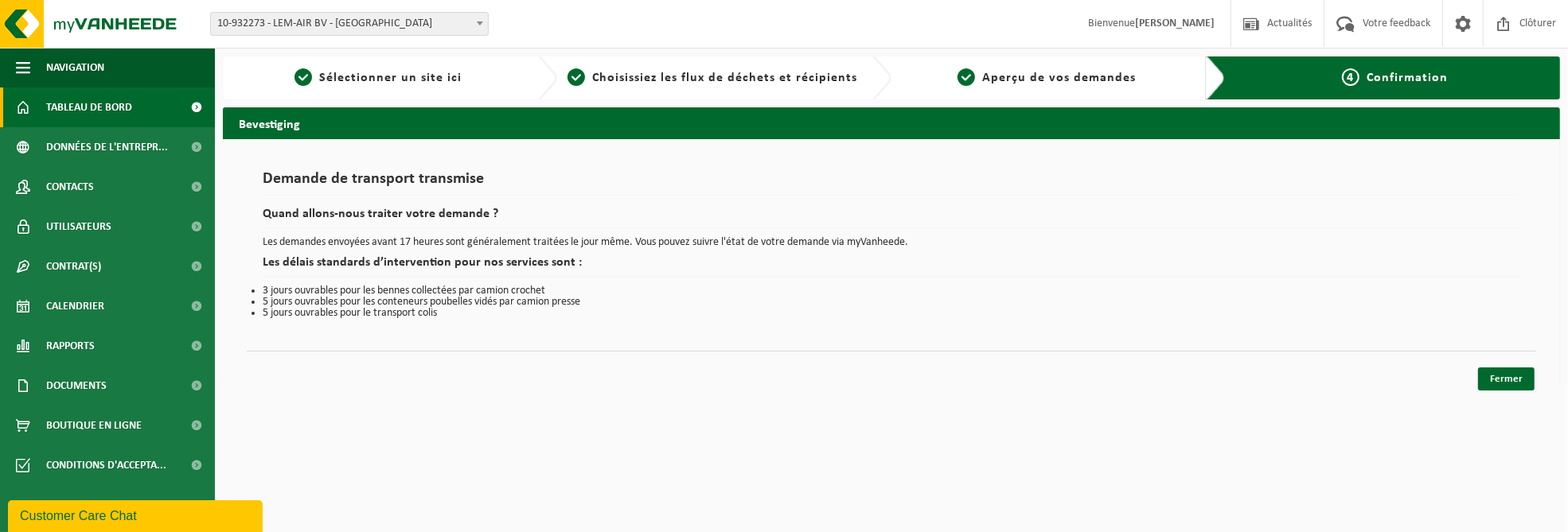
click at [140, 101] on link "Tableau de bord" at bounding box center [107, 107] width 215 height 40
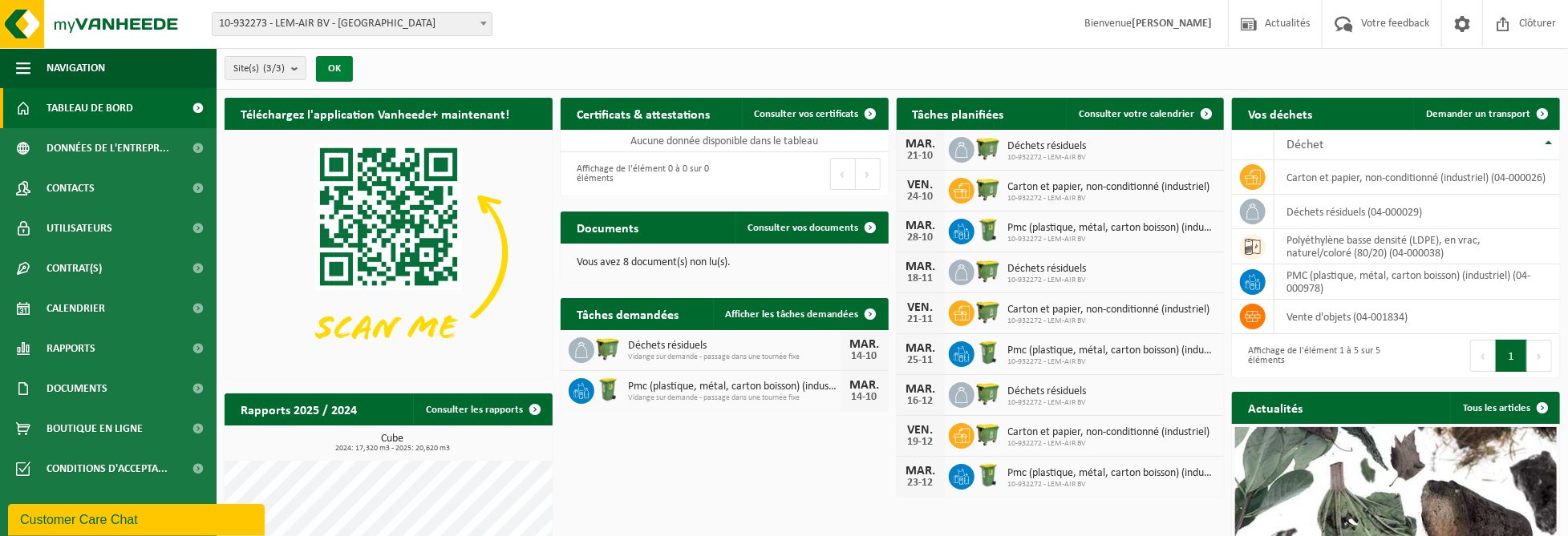
click at [345, 60] on button "OK" at bounding box center [335, 69] width 37 height 26
click at [1161, 114] on span "Consulter votre calendrier" at bounding box center [1137, 114] width 116 height 10
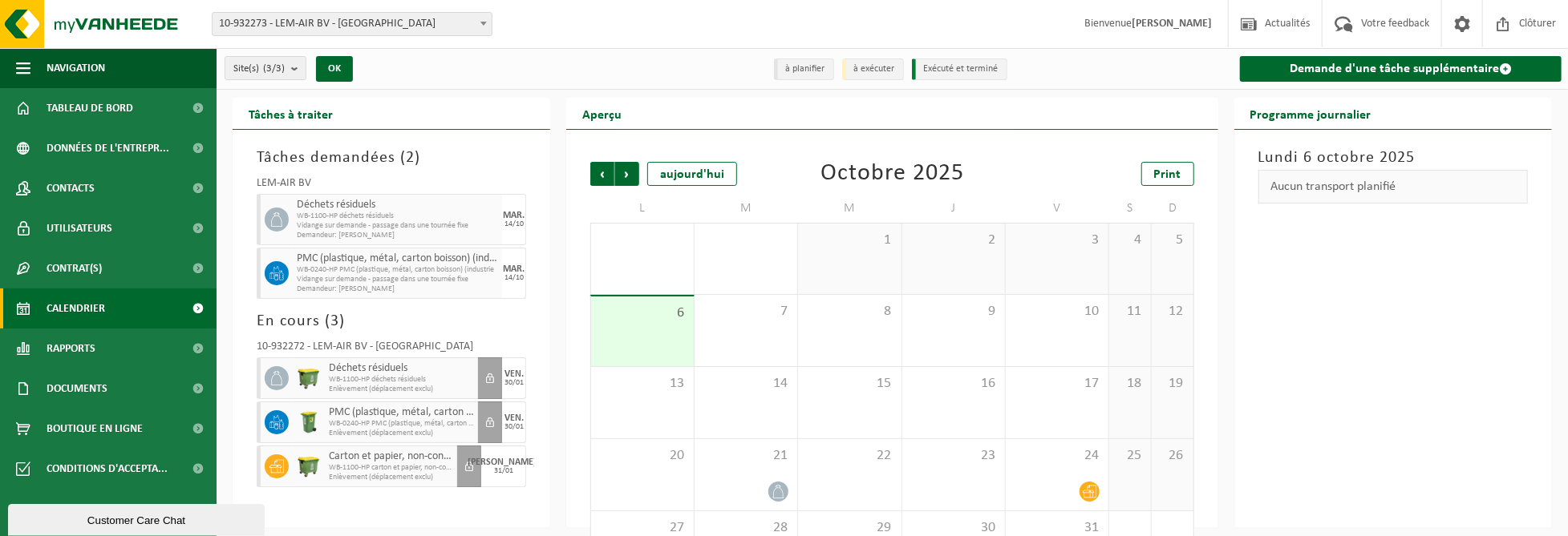
scroll to position [62, 0]
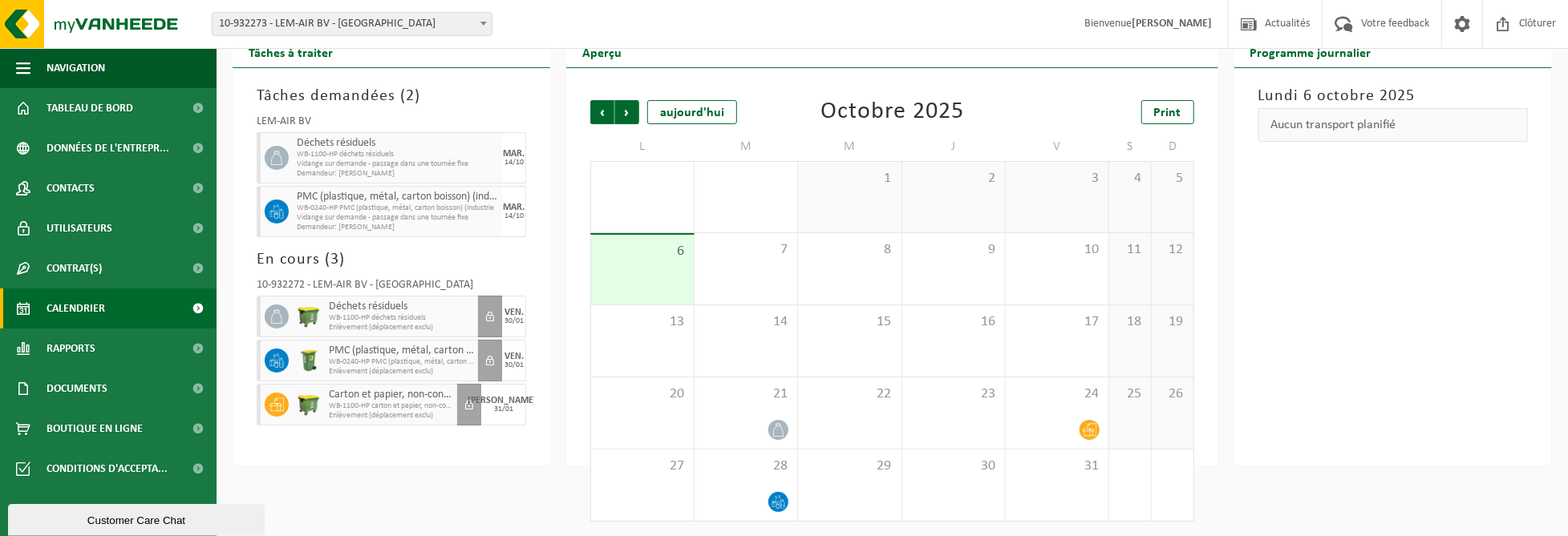
click at [408, 323] on span "Enlèvement (déplacement exclu)" at bounding box center [401, 327] width 145 height 9
click at [781, 420] on span at bounding box center [779, 430] width 20 height 20
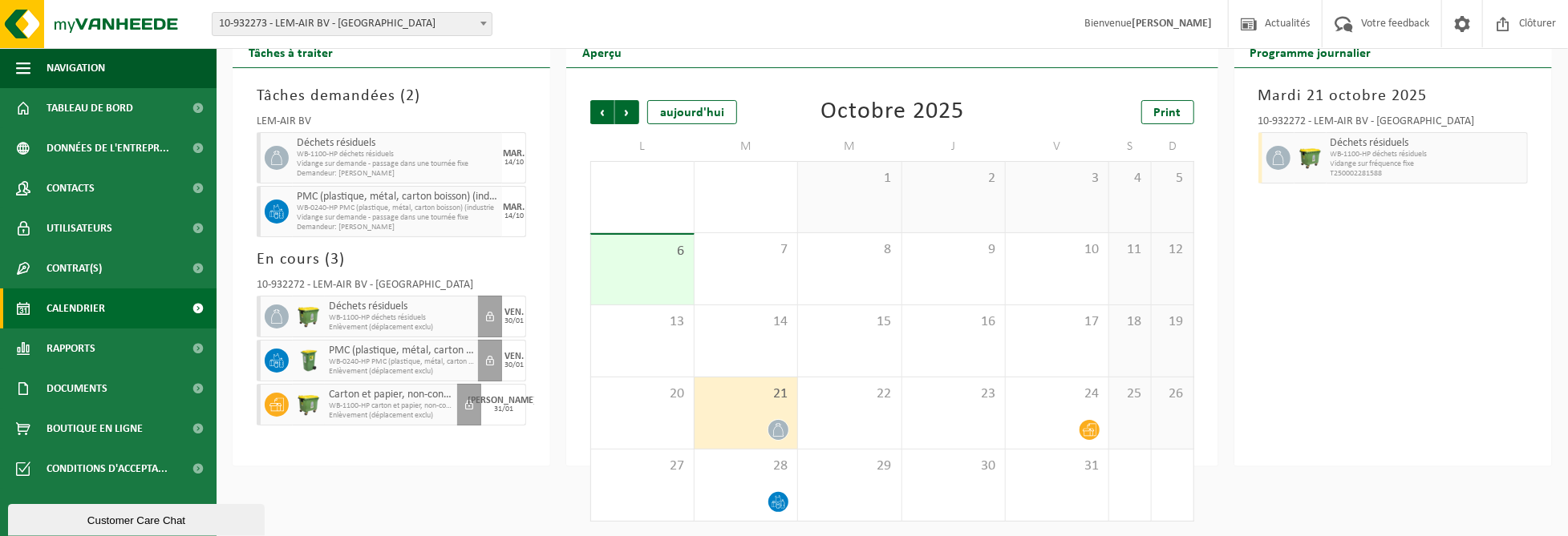
click at [777, 428] on icon at bounding box center [778, 430] width 13 height 13
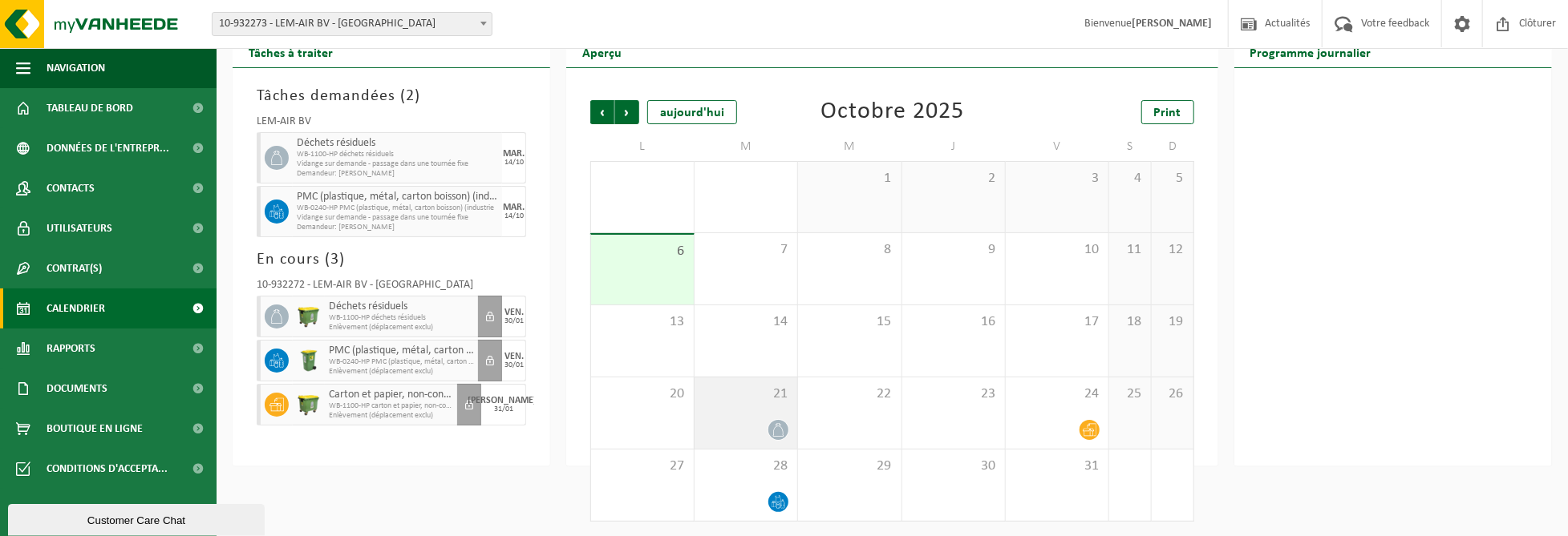
click at [741, 412] on div "21" at bounding box center [746, 413] width 102 height 71
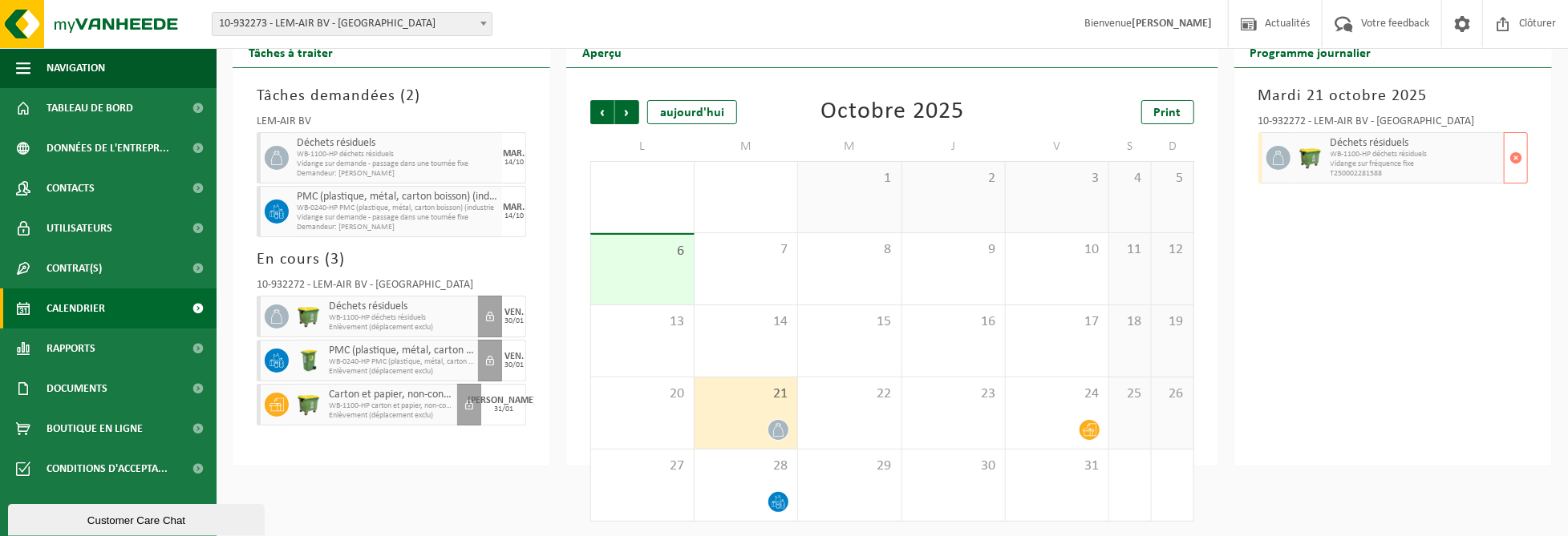
click at [1434, 164] on span "Vidange sur fréquence fixe" at bounding box center [1416, 164] width 170 height 9
click at [1510, 155] on span "button" at bounding box center [1516, 158] width 13 height 32
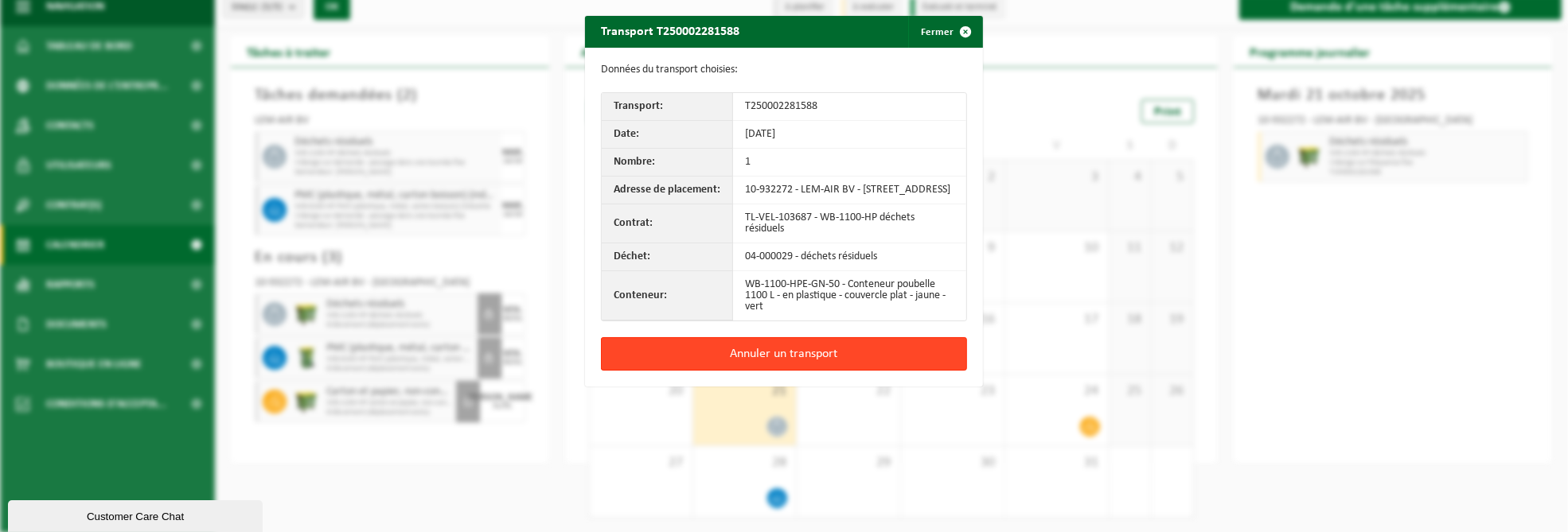
click at [851, 358] on button "Annuler un transport" at bounding box center [784, 354] width 366 height 33
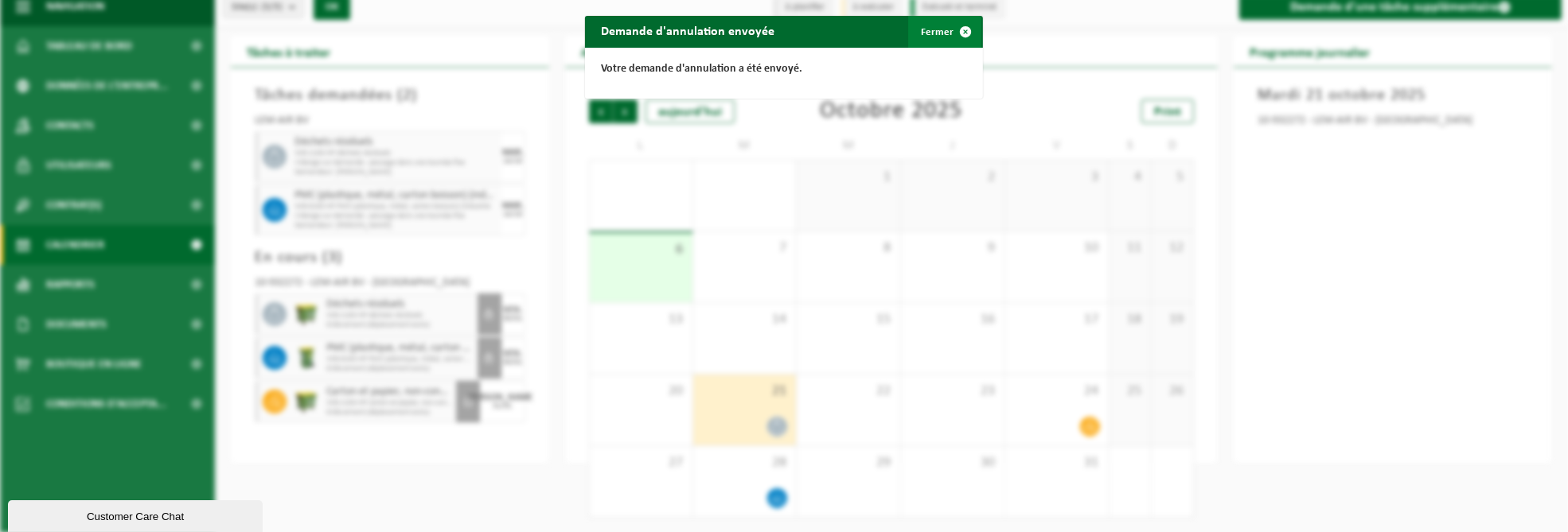
click at [960, 27] on span "button" at bounding box center [965, 32] width 32 height 32
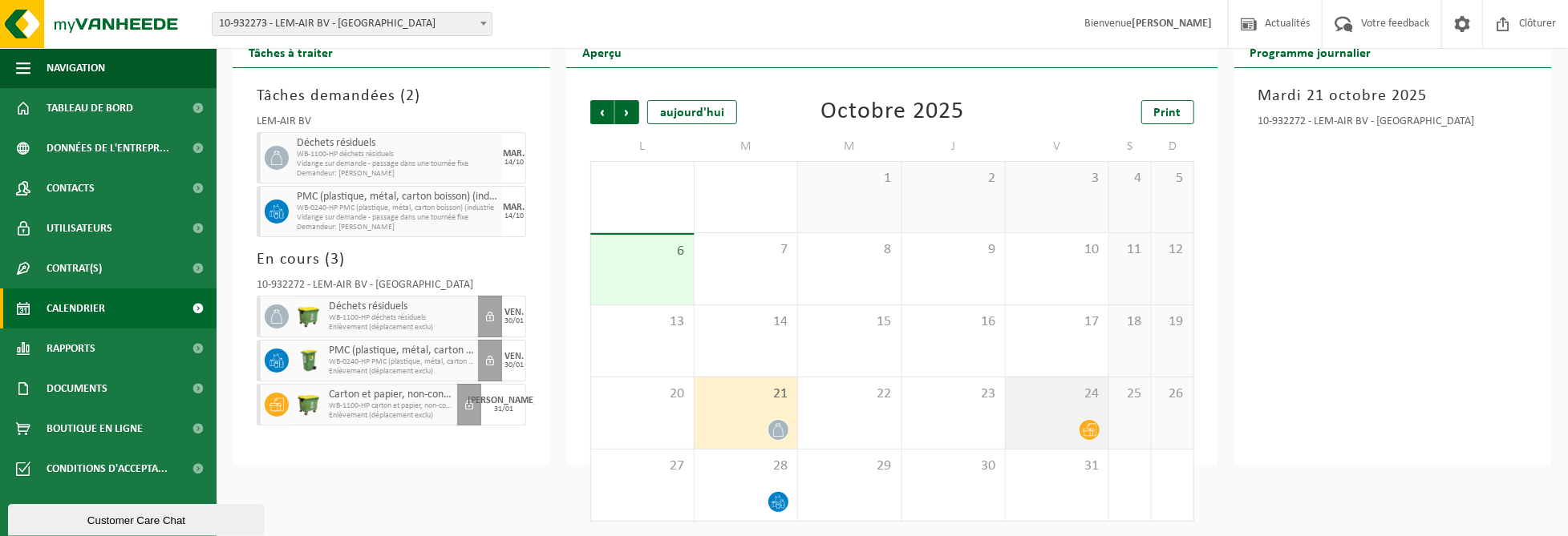
click at [1058, 413] on div "24" at bounding box center [1058, 413] width 102 height 71
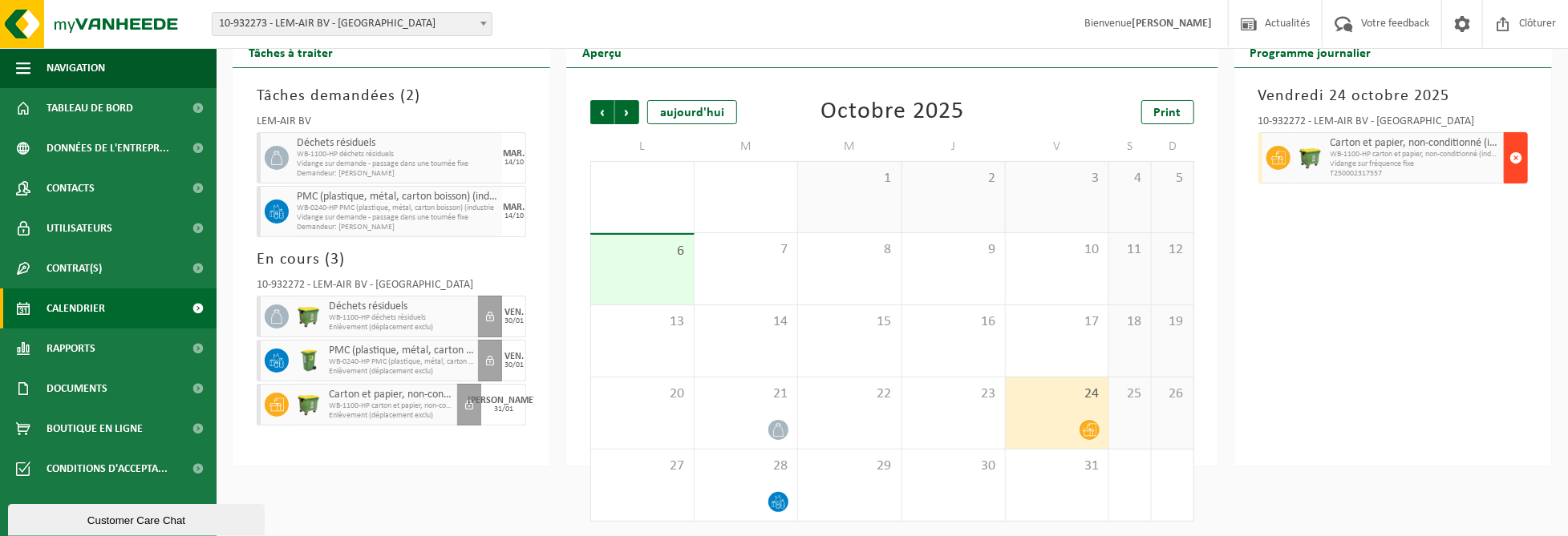
click at [1518, 154] on span "button" at bounding box center [1516, 158] width 13 height 32
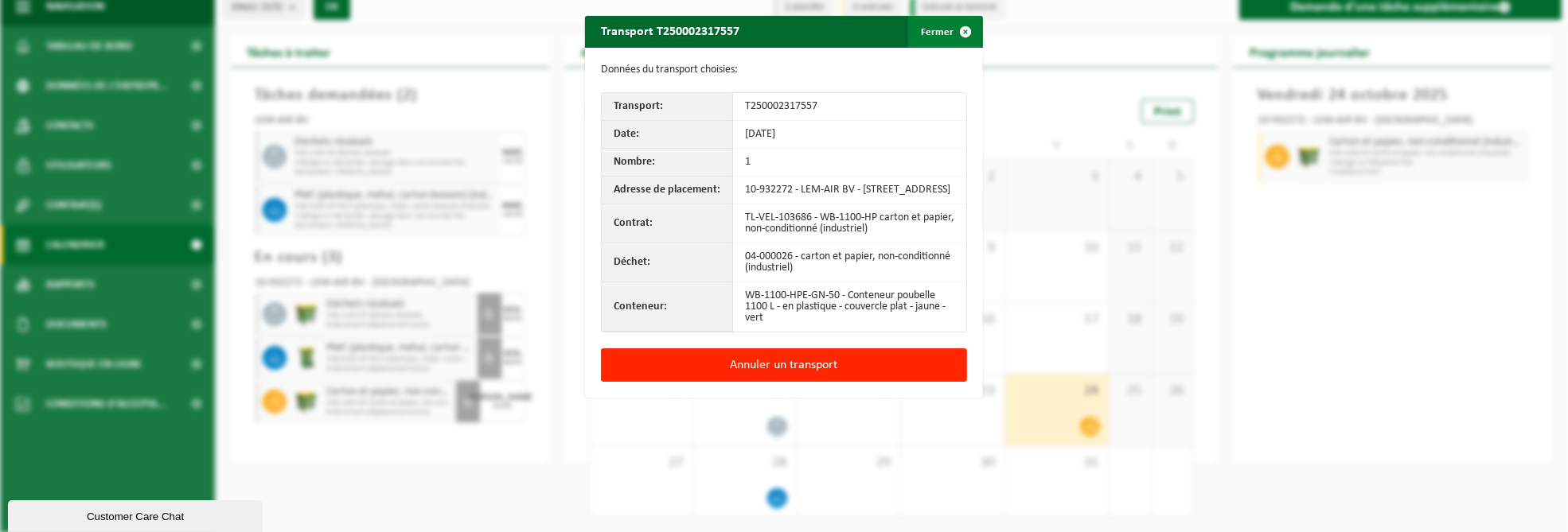
drag, startPoint x: 821, startPoint y: 369, endPoint x: 948, endPoint y: 41, distance: 351.7
click at [942, 63] on div "Transport T250002317557 Fermer Données du transport choisies: Transport: T25000…" at bounding box center [784, 206] width 398 height 382
click at [949, 36] on span "button" at bounding box center [965, 32] width 32 height 32
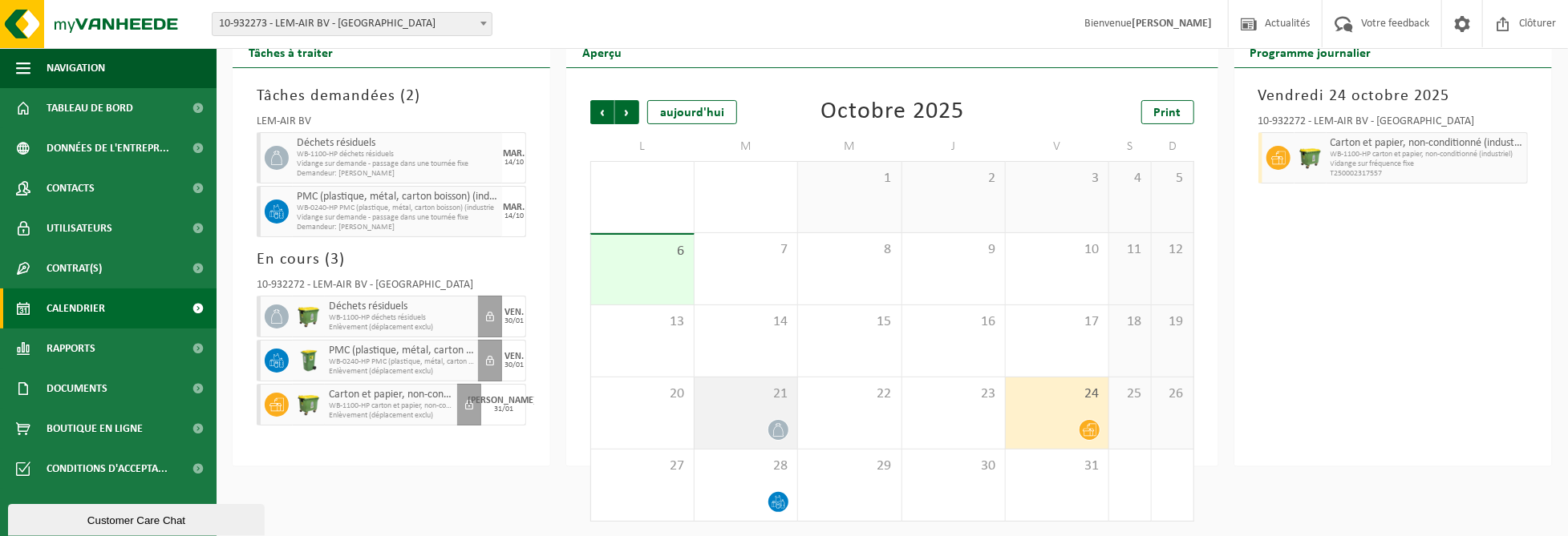
click at [781, 412] on div "21" at bounding box center [746, 413] width 102 height 71
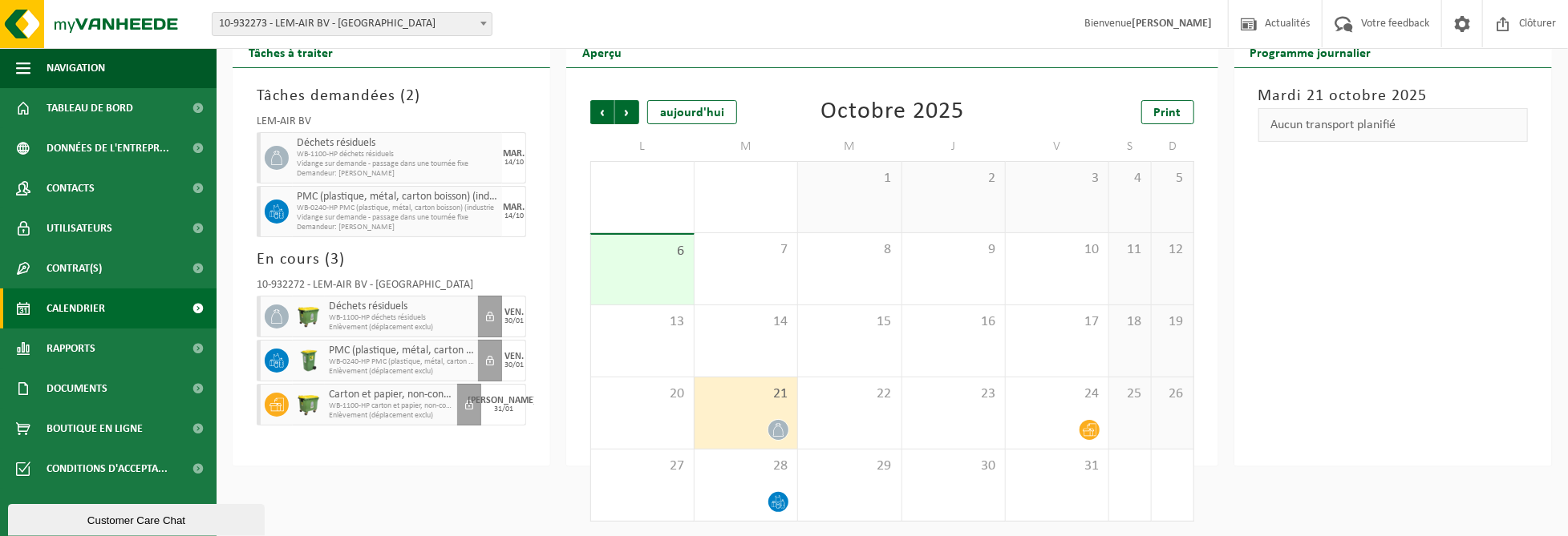
click at [746, 414] on div "21" at bounding box center [746, 413] width 102 height 71
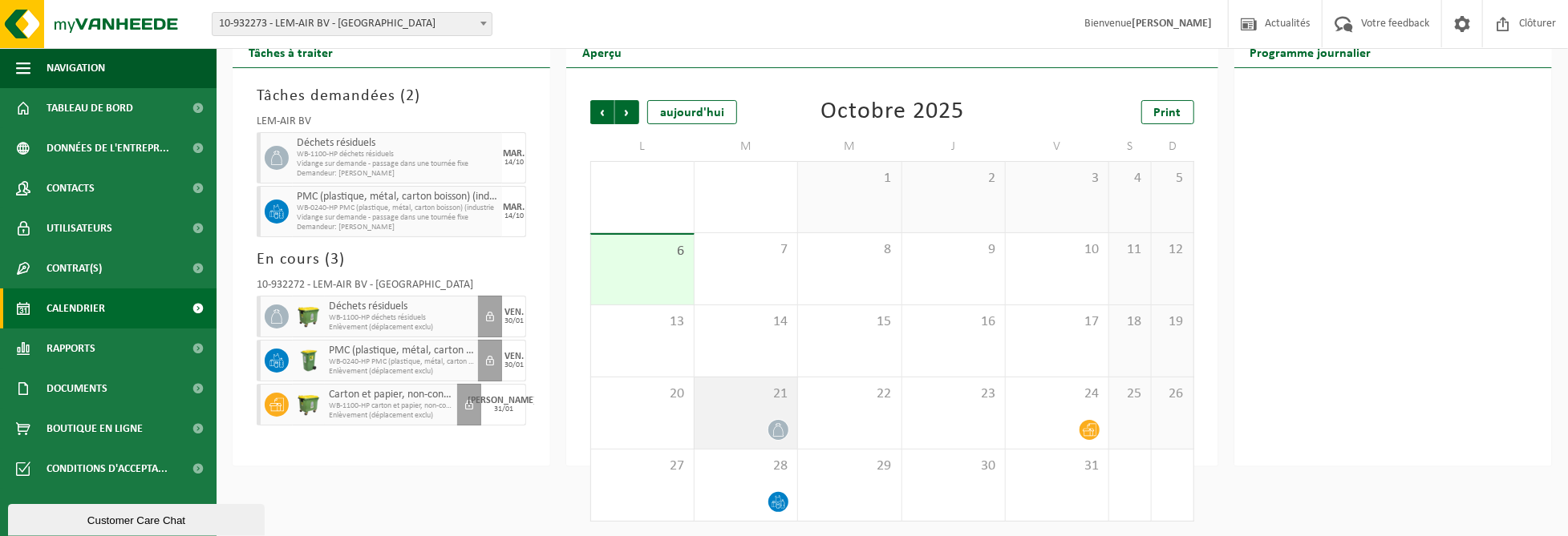
click at [698, 408] on div "21" at bounding box center [746, 413] width 102 height 71
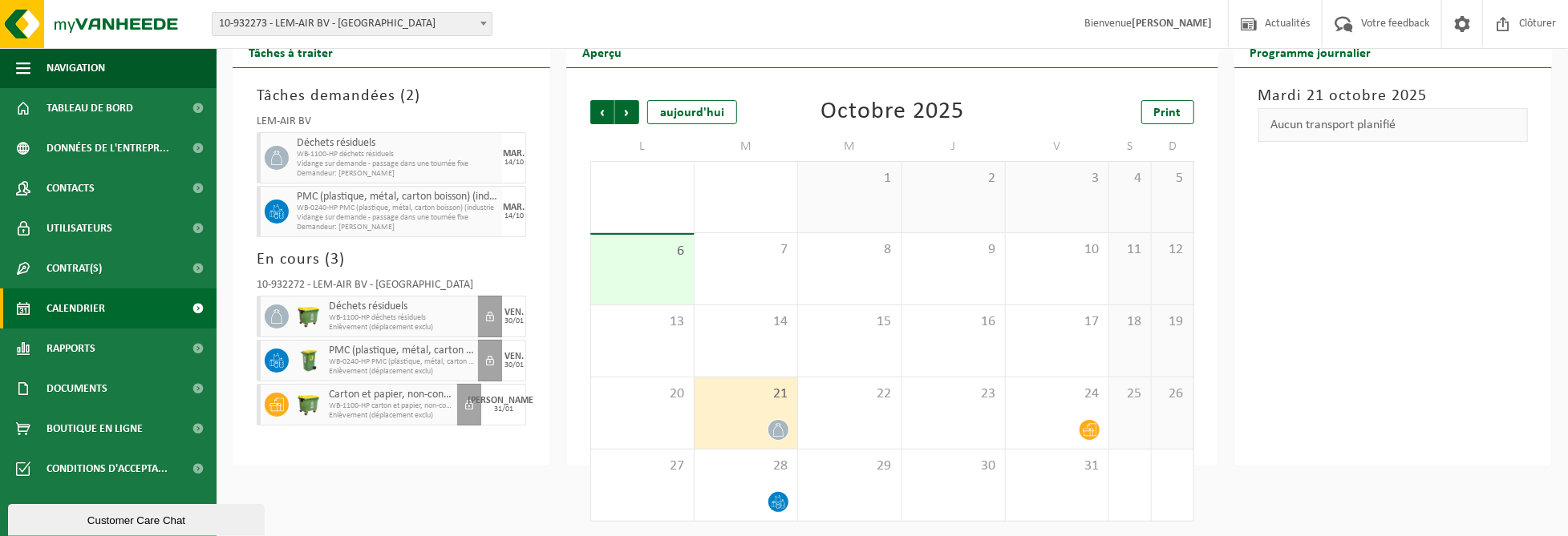
click at [1314, 158] on div "[DATE] Aucun transport planifié" at bounding box center [1393, 267] width 317 height 398
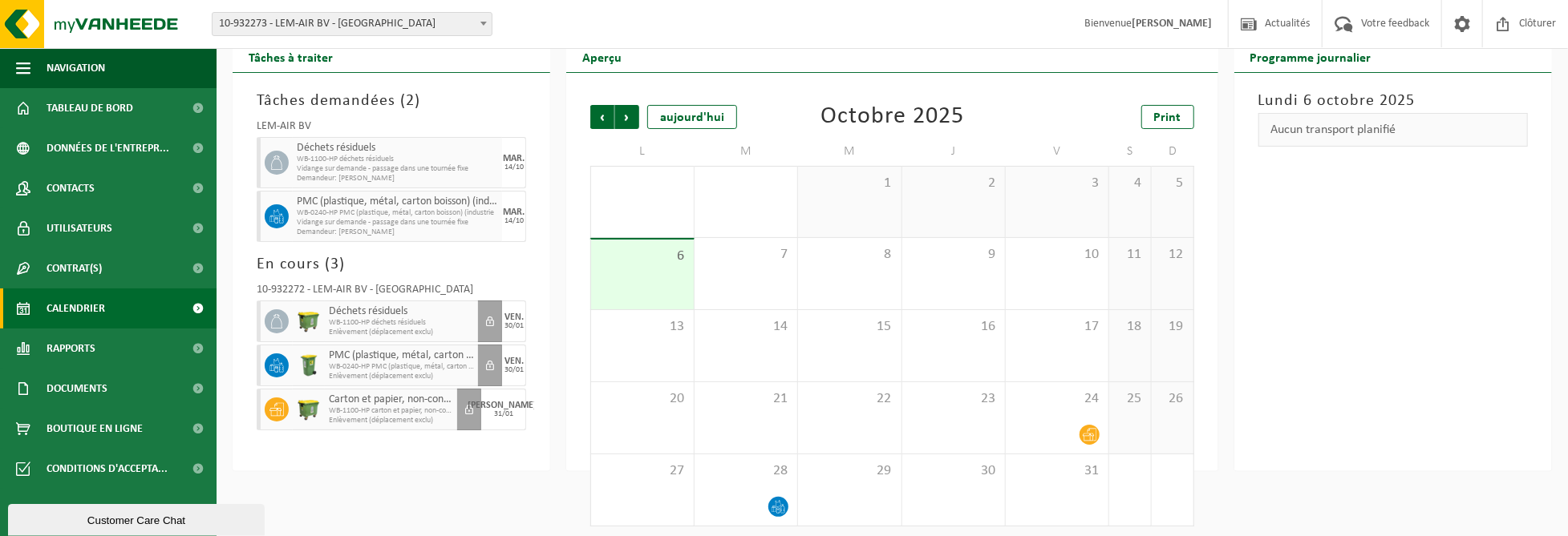
click at [443, 154] on span "WB-1100-HP déchets résiduels" at bounding box center [398, 159] width 201 height 9
click at [329, 174] on span "Demandeur: [PERSON_NAME]" at bounding box center [398, 178] width 201 height 9
click at [502, 164] on div "MAR. 14/10" at bounding box center [514, 162] width 24 height 51
